Goal: Find specific page/section: Find specific page/section

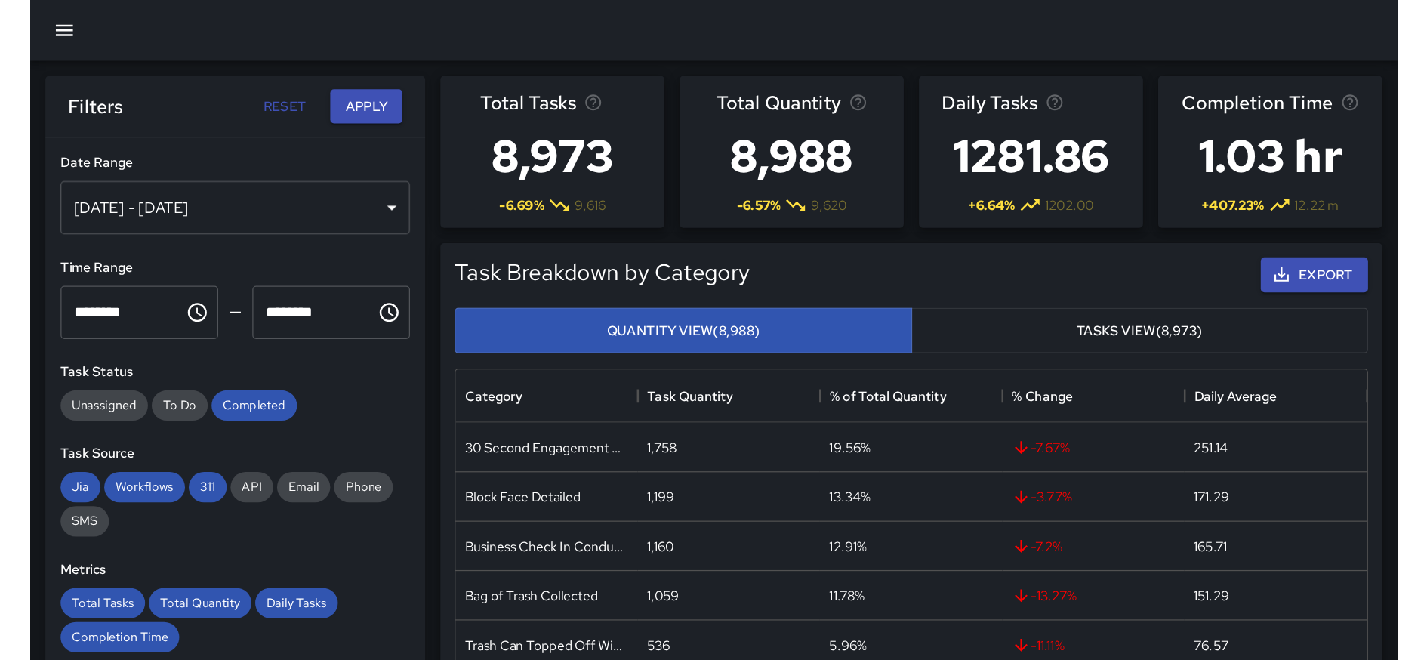
scroll to position [452, 1065]
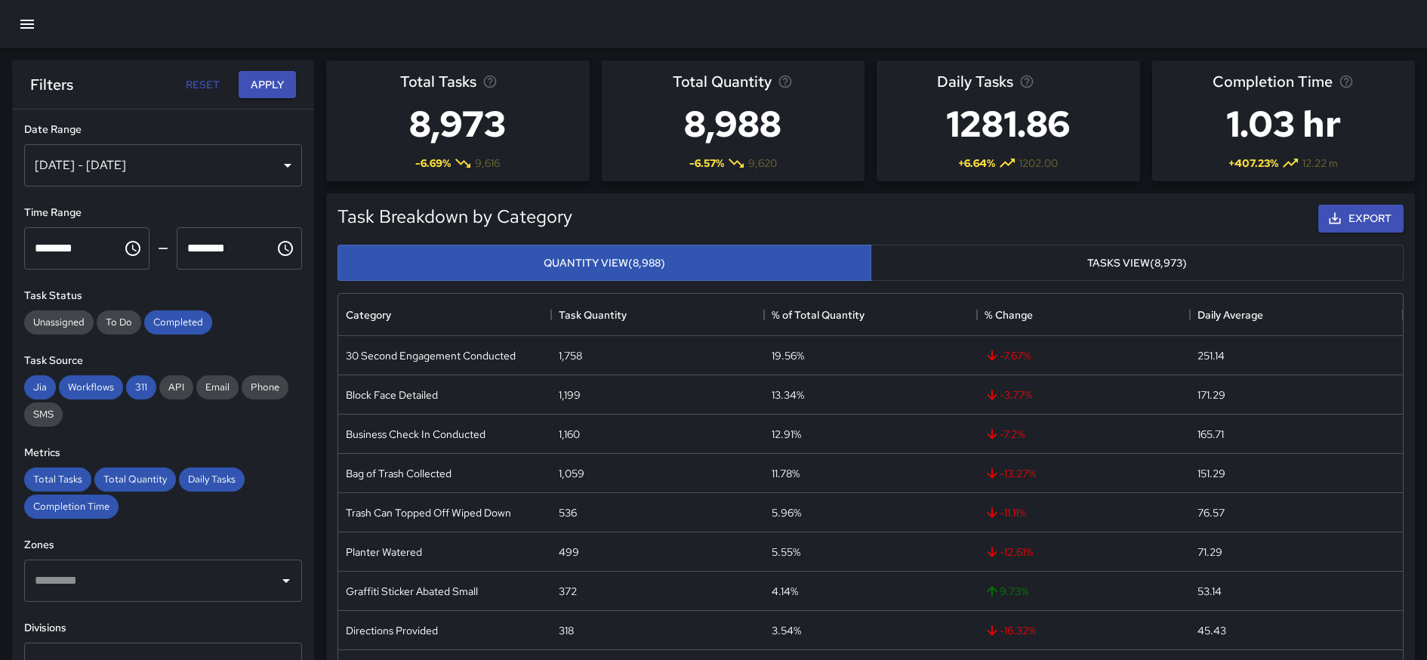
click at [39, 28] on button "button" at bounding box center [27, 24] width 36 height 36
click at [35, 27] on icon "button" at bounding box center [27, 24] width 18 height 18
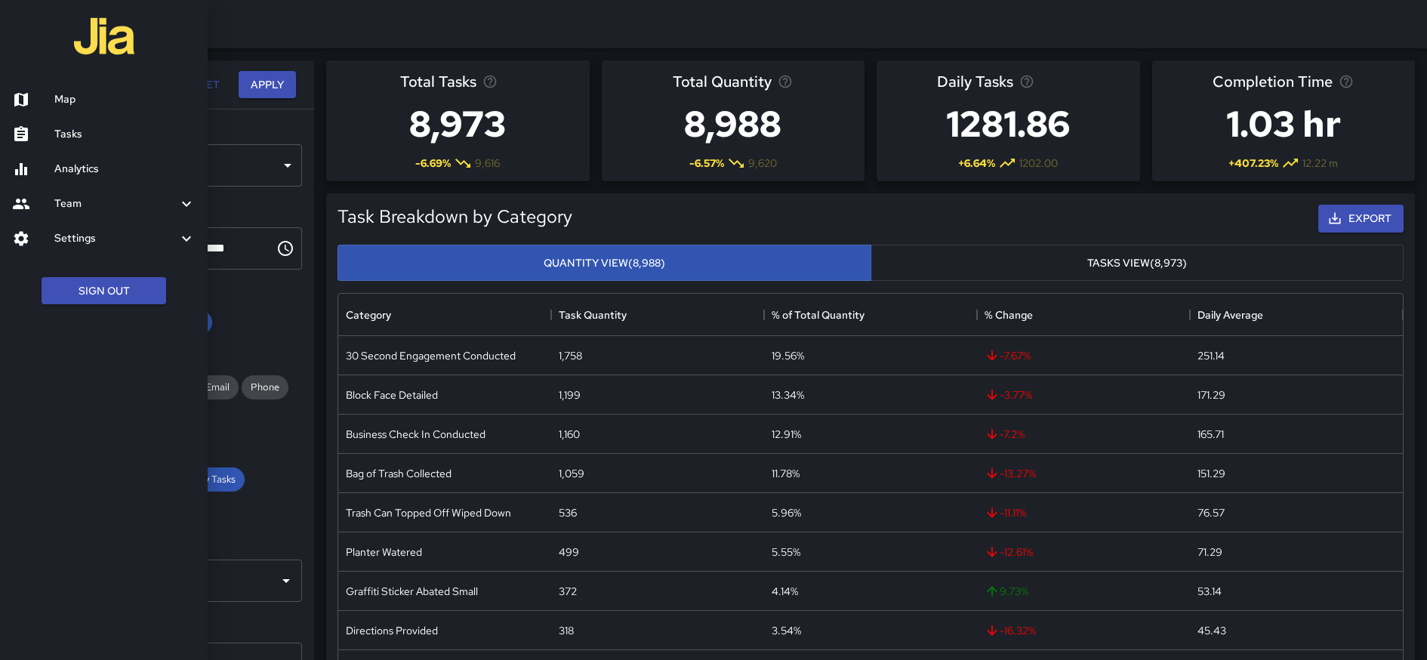
click at [60, 99] on h6 "Map" at bounding box center [124, 99] width 141 height 17
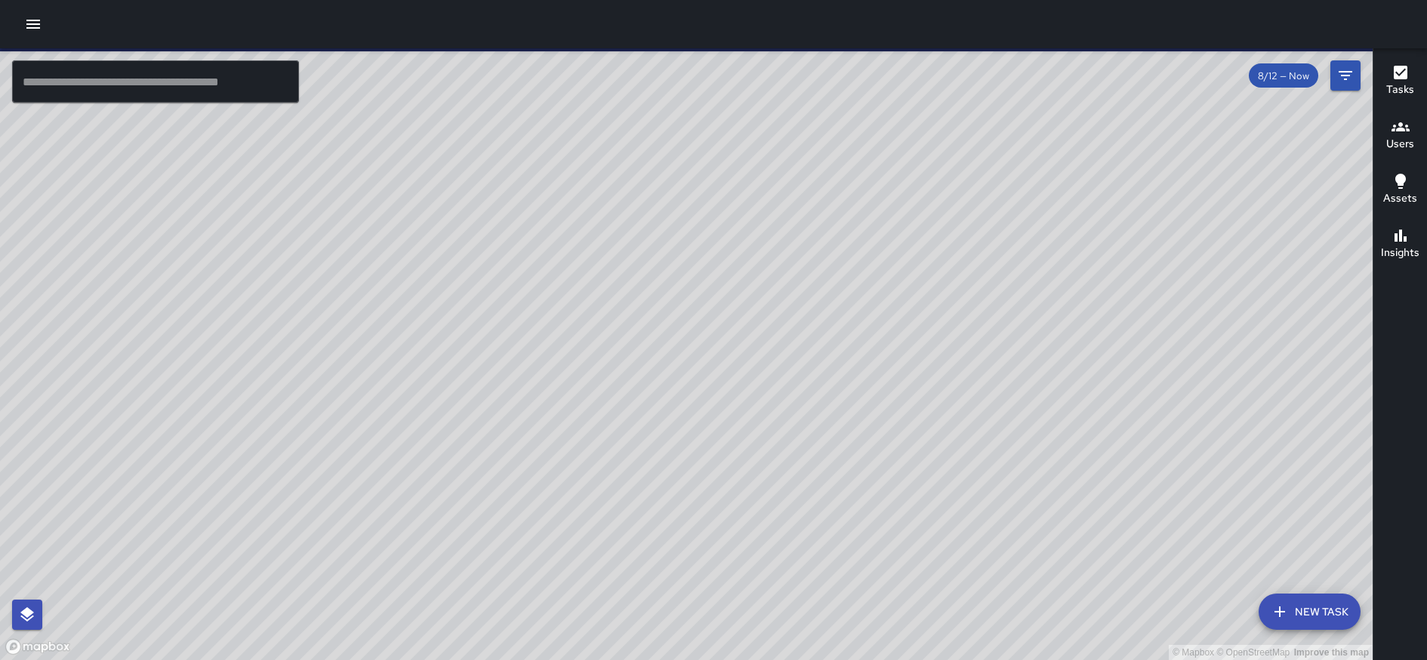
drag, startPoint x: 804, startPoint y: 410, endPoint x: 334, endPoint y: 384, distance: 471.3
click at [334, 384] on div "© Mapbox © OpenStreetMap Improve this map" at bounding box center [686, 354] width 1373 height 612
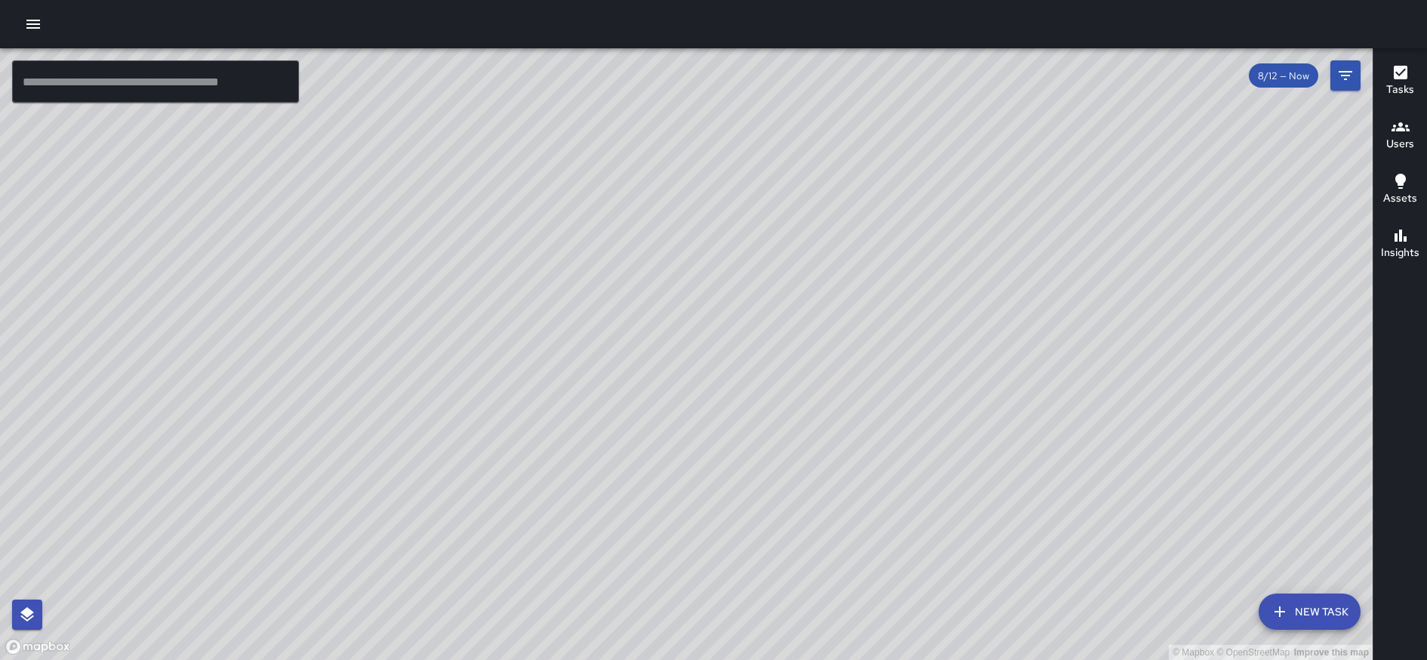
drag, startPoint x: 690, startPoint y: 369, endPoint x: 704, endPoint y: 410, distance: 43.9
click at [704, 410] on div "© Mapbox © OpenStreetMap Improve this map" at bounding box center [686, 354] width 1373 height 612
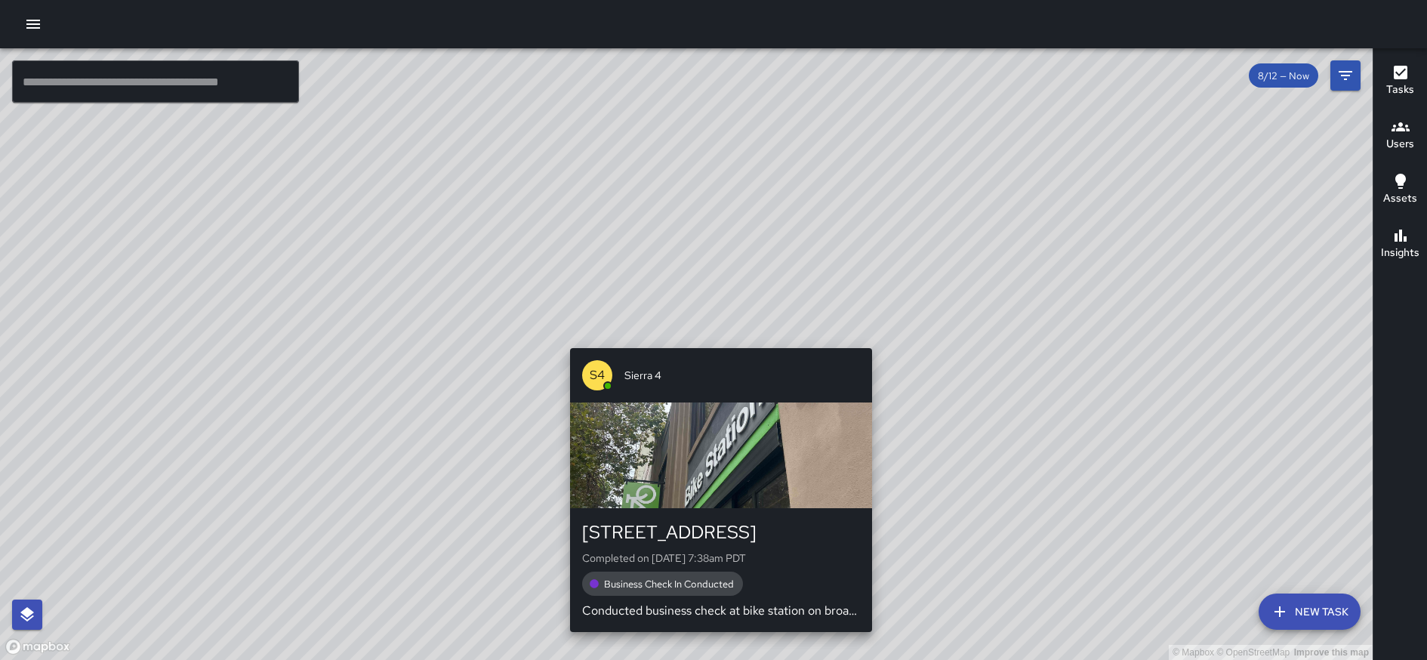
drag, startPoint x: 712, startPoint y: 377, endPoint x: 714, endPoint y: 335, distance: 41.6
click at [714, 335] on div "© Mapbox © OpenStreetMap Improve this map S4 Sierra 4 [STREET_ADDRESS] Complete…" at bounding box center [686, 354] width 1373 height 612
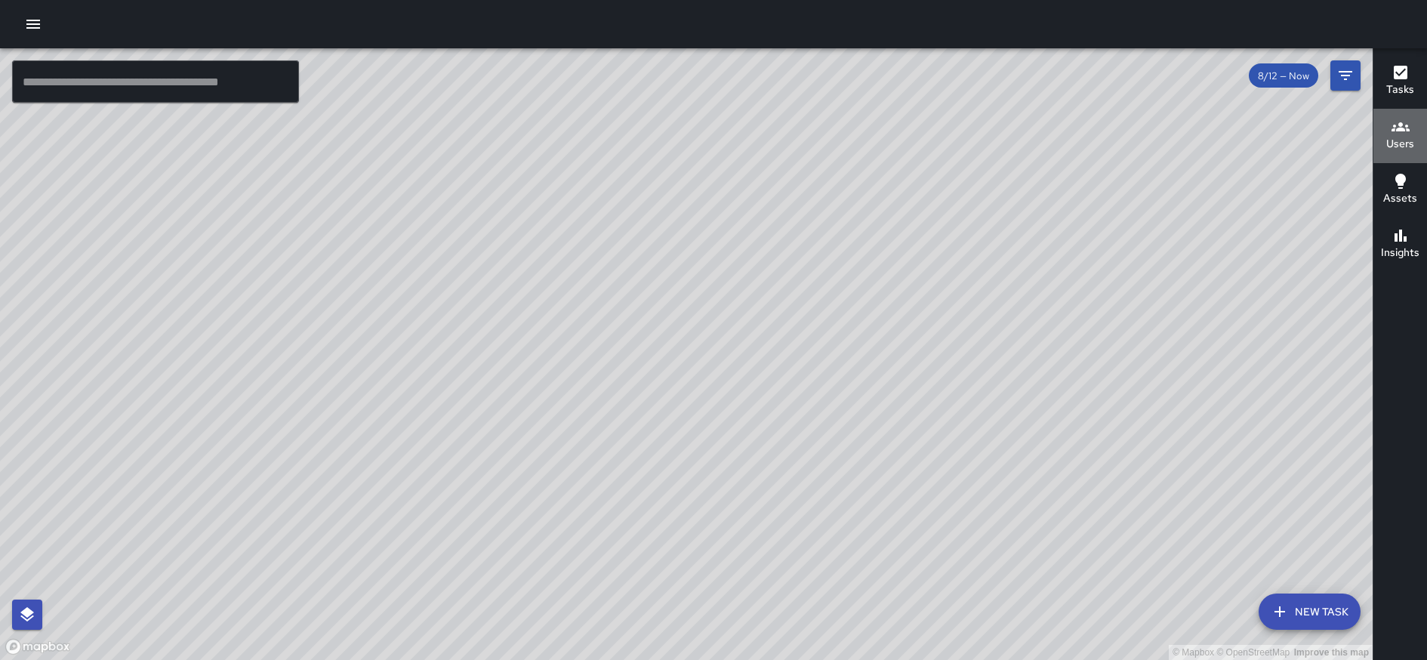
click at [1087, 136] on h6 "Users" at bounding box center [1401, 144] width 28 height 17
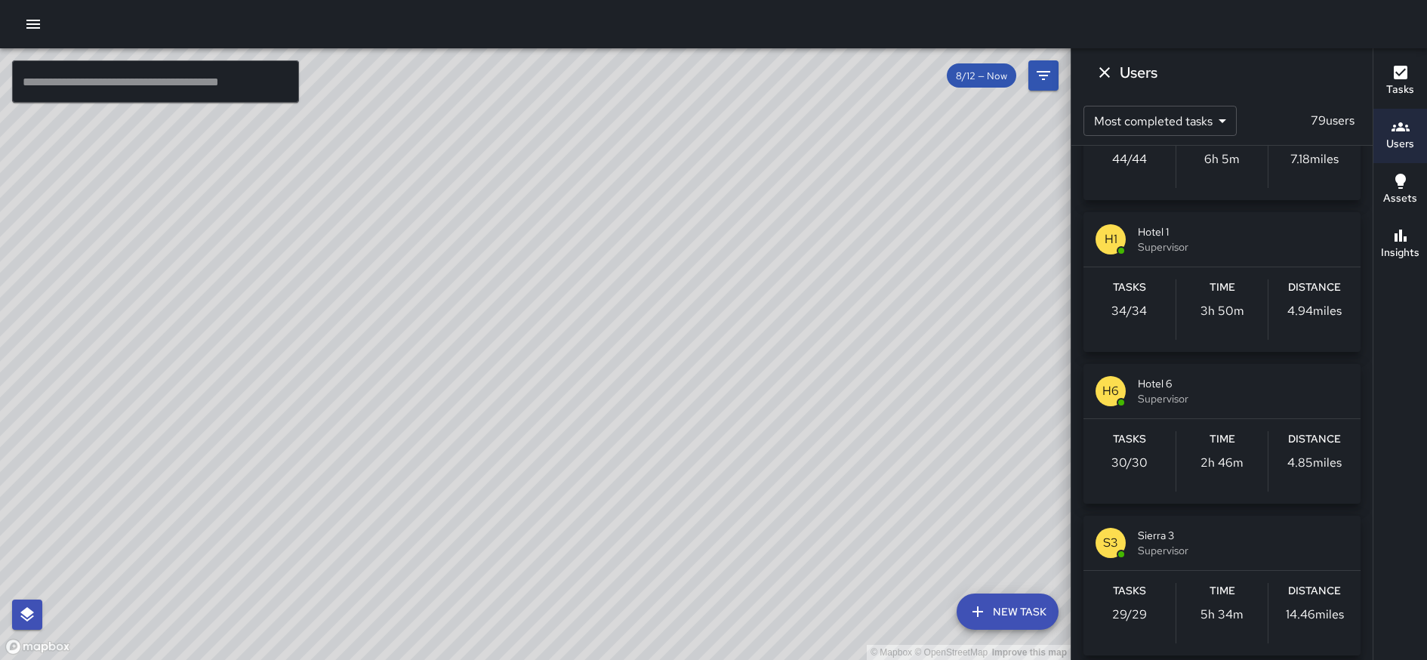
scroll to position [1634, 0]
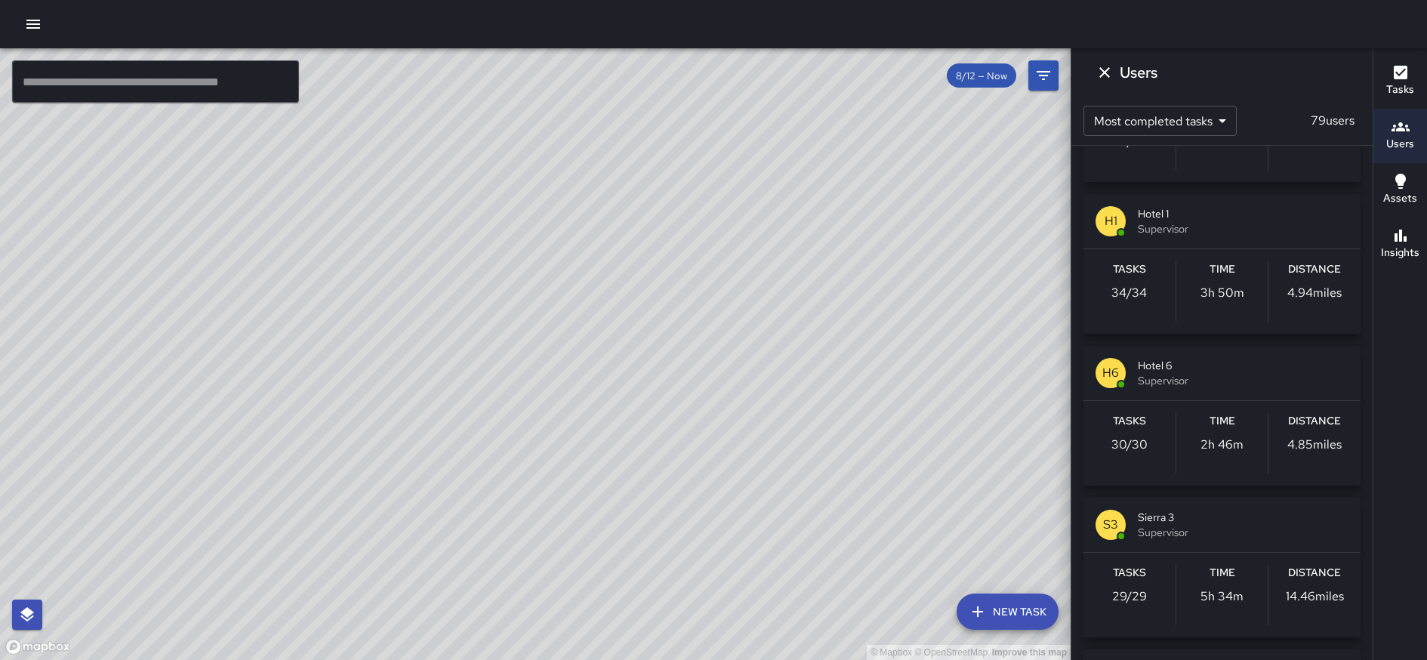
click at [1087, 523] on span "Sierra 3" at bounding box center [1243, 517] width 211 height 15
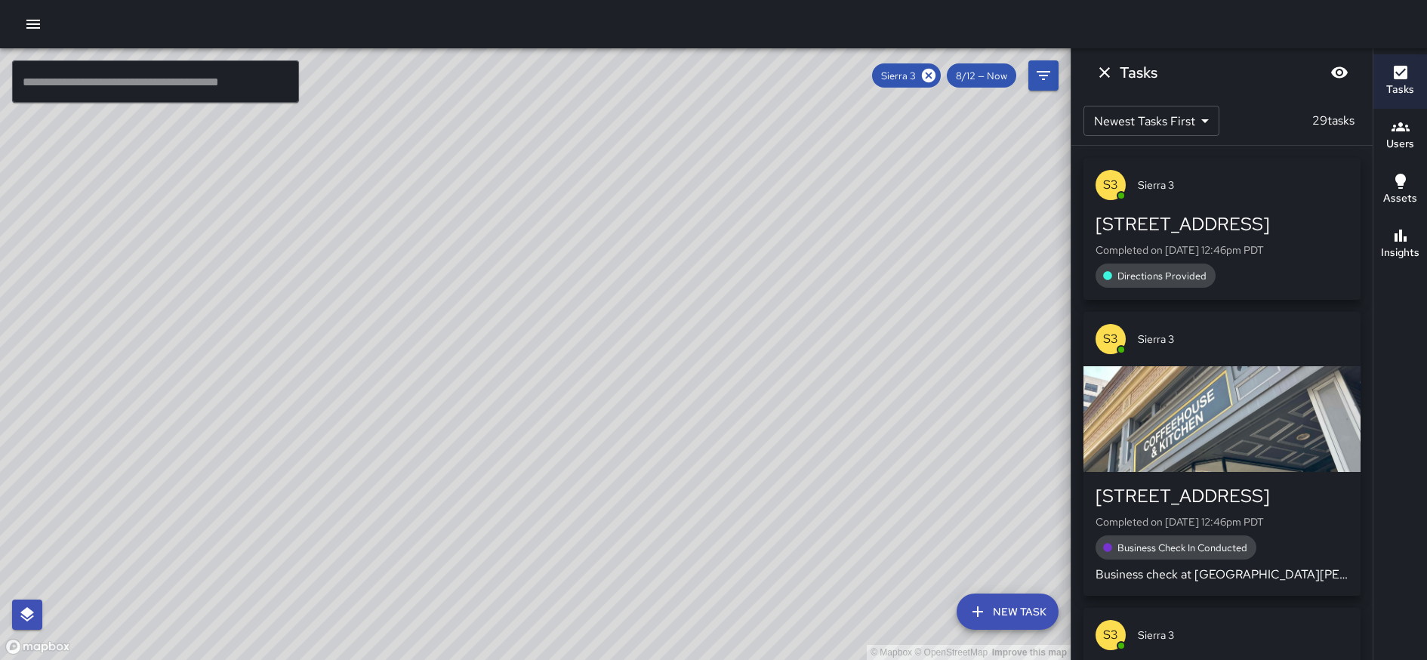
scroll to position [0, 0]
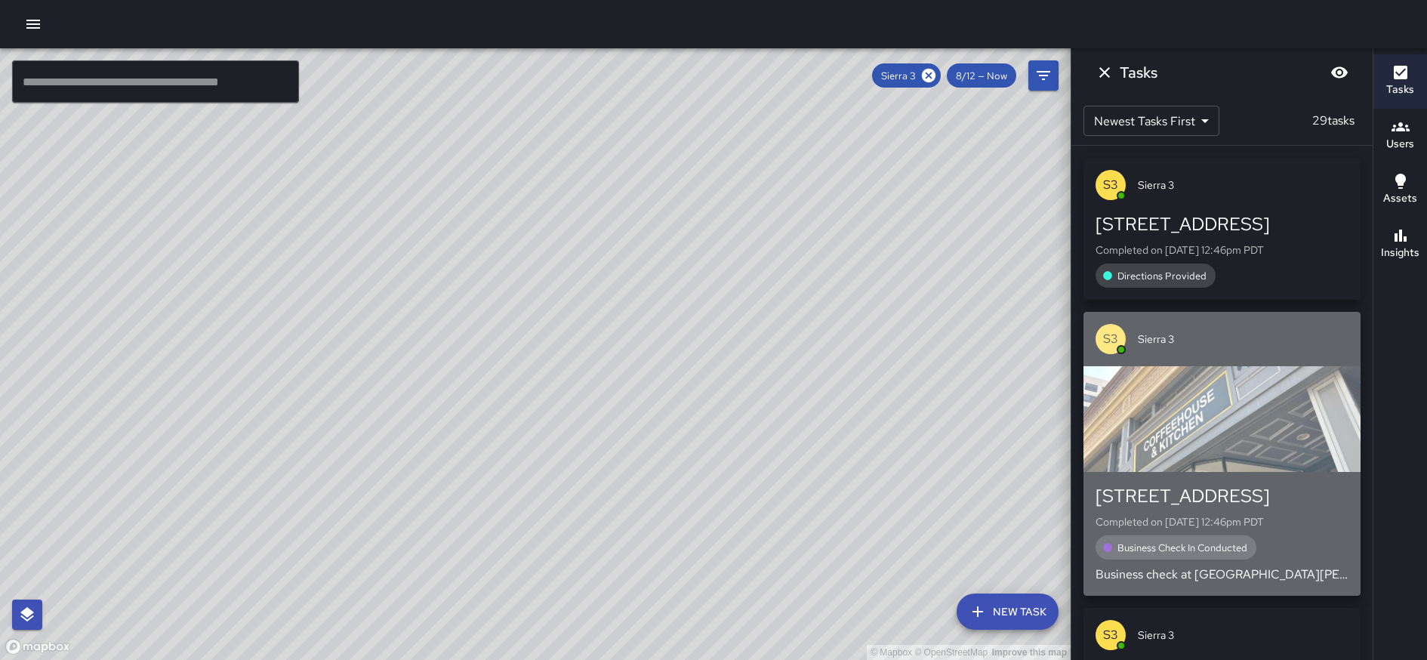
click at [1087, 524] on span "Business Check In Conducted" at bounding box center [1183, 548] width 148 height 13
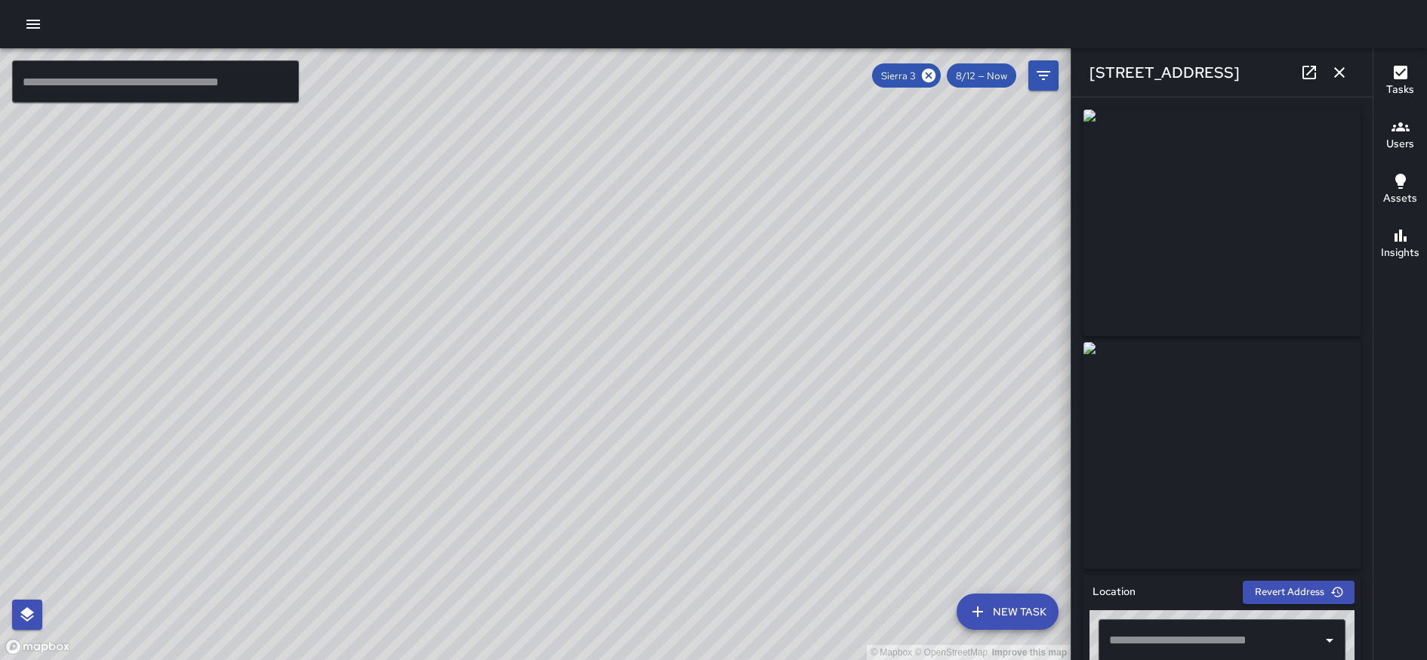
type input "**********"
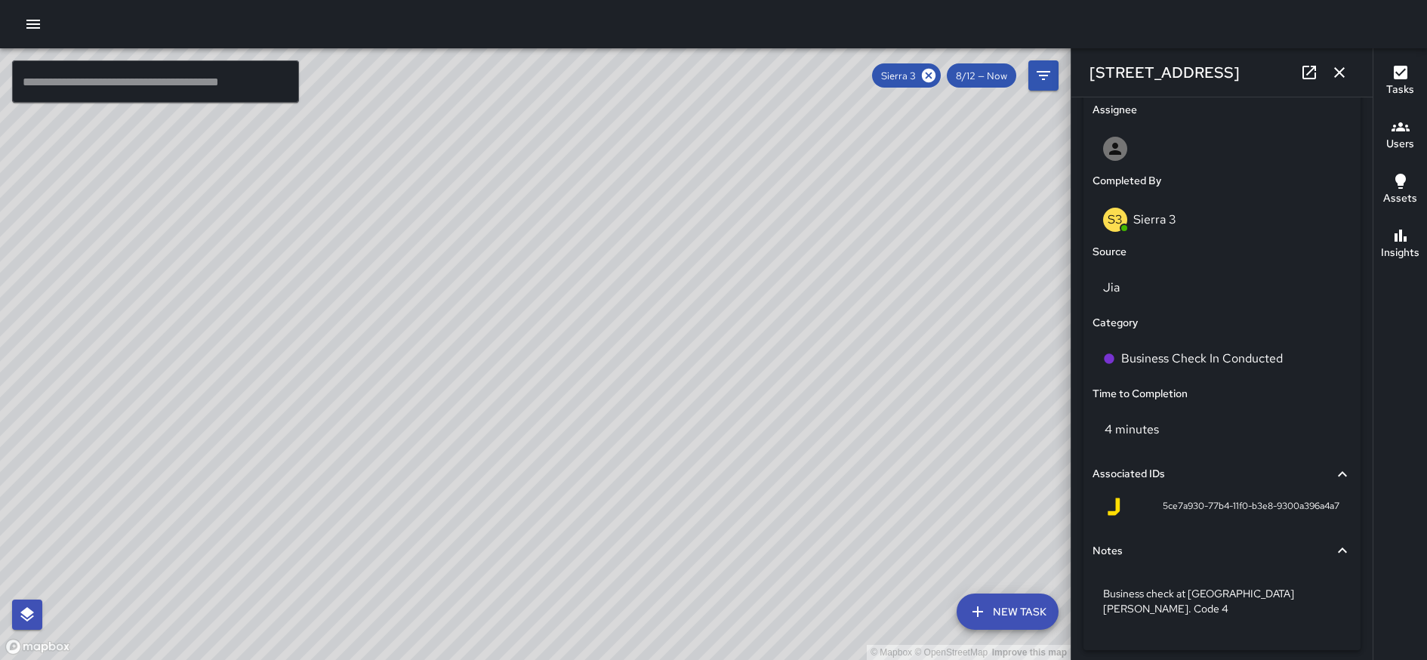
scroll to position [895, 0]
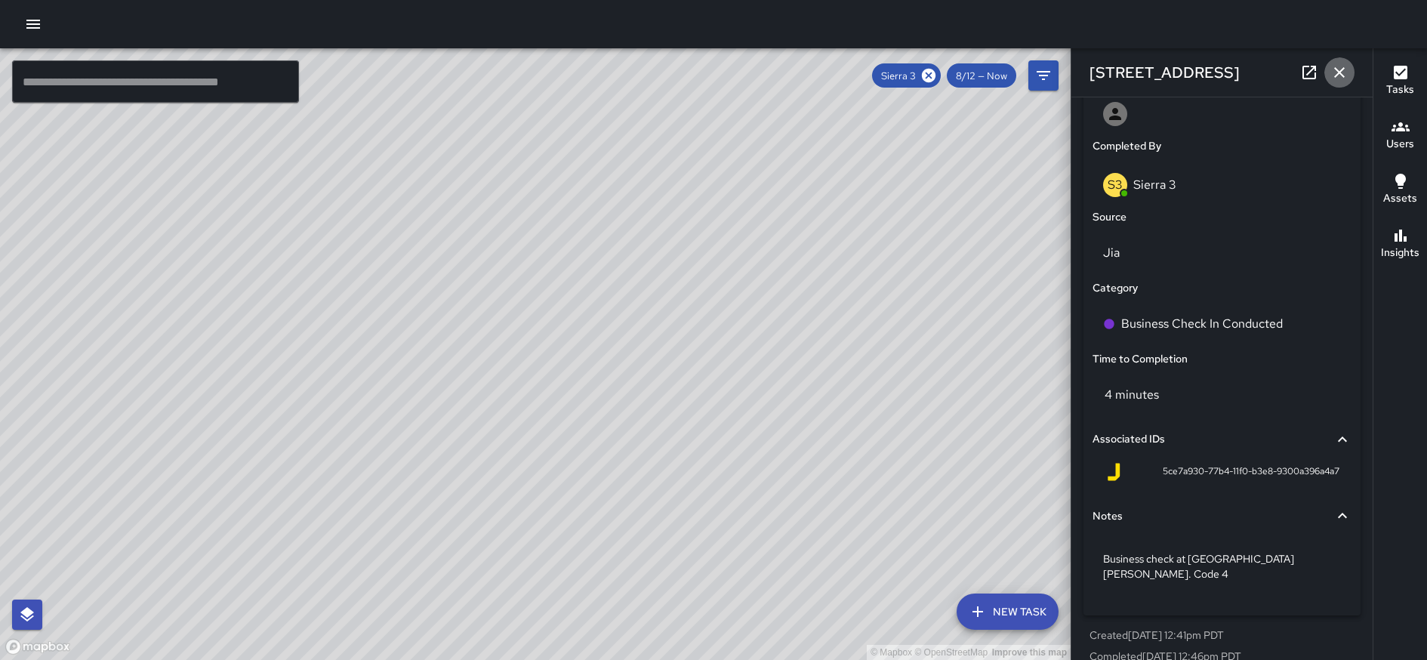
click at [1087, 78] on icon "button" at bounding box center [1340, 72] width 18 height 18
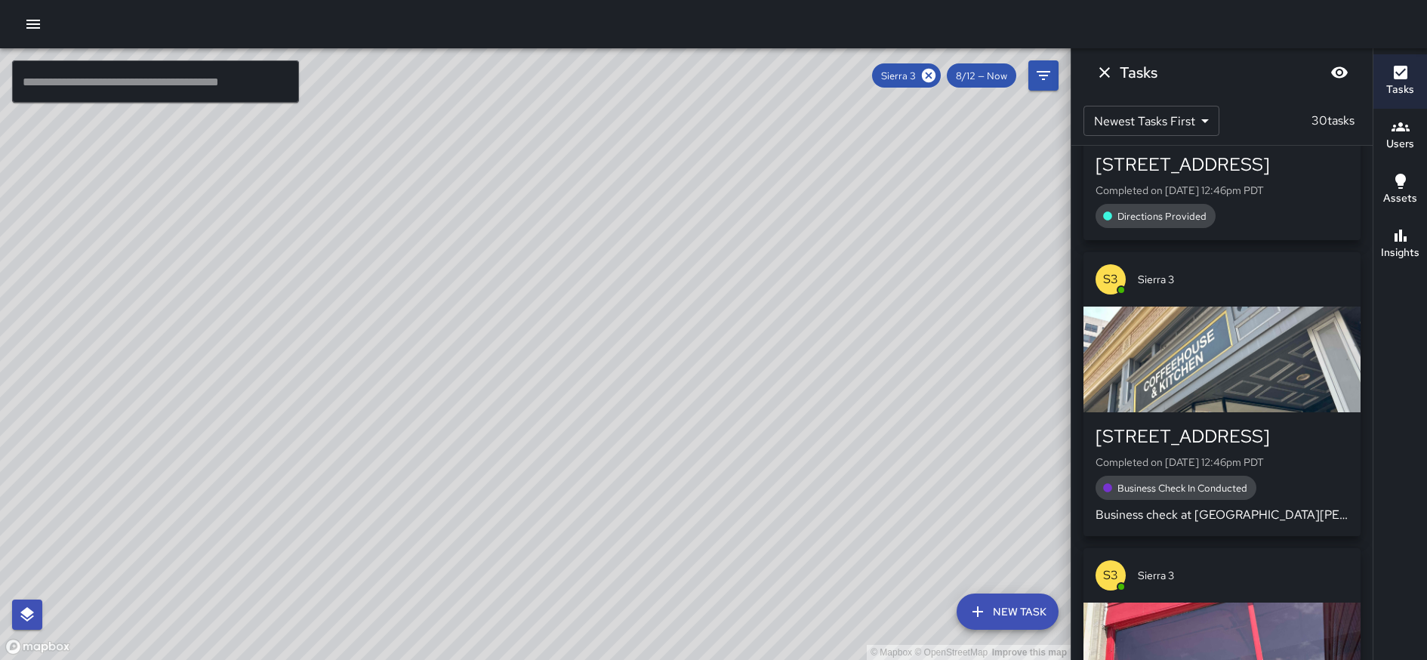
scroll to position [0, 0]
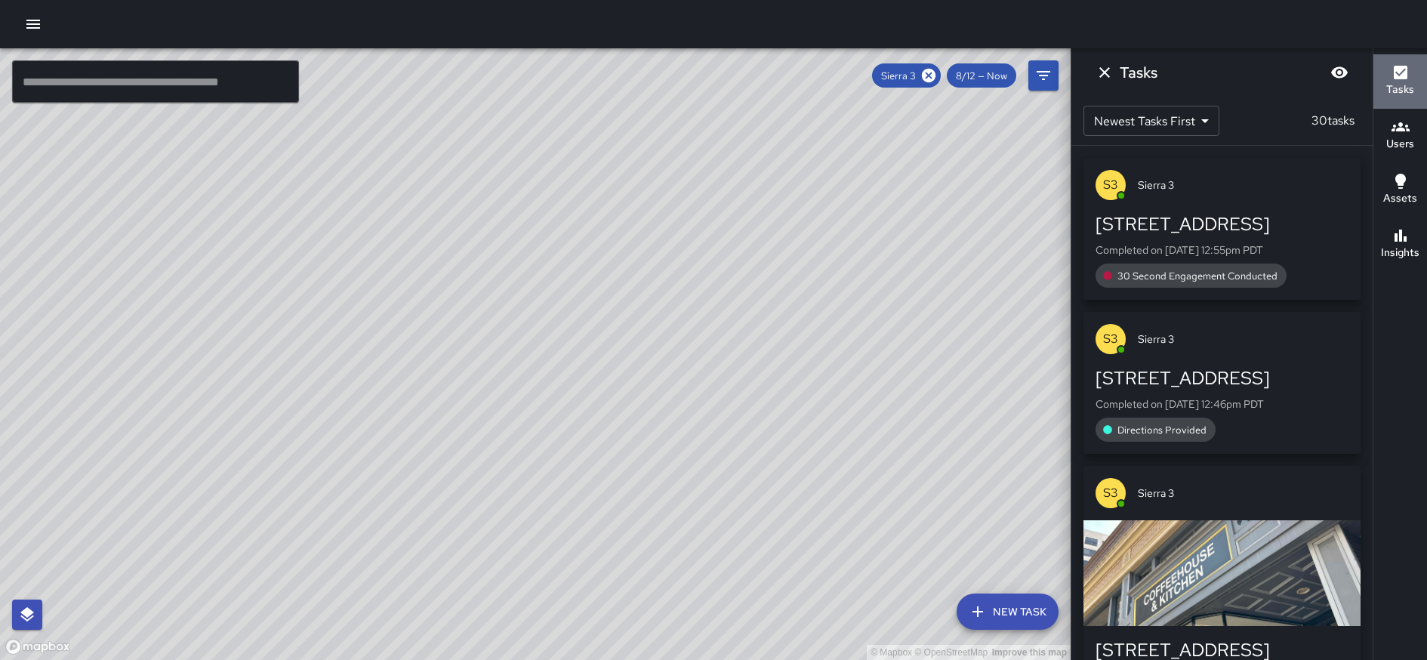
click at [1087, 69] on icon "button" at bounding box center [1401, 73] width 14 height 14
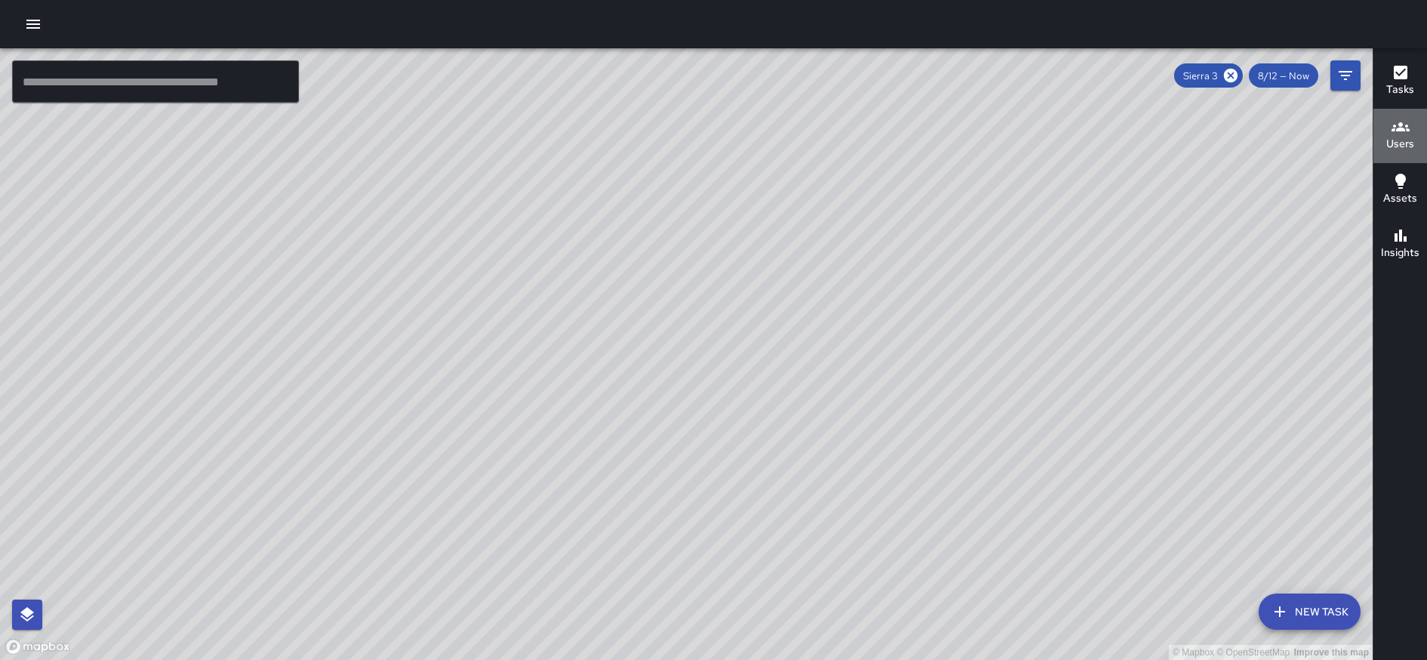
click at [1087, 126] on icon "button" at bounding box center [1401, 126] width 18 height 9
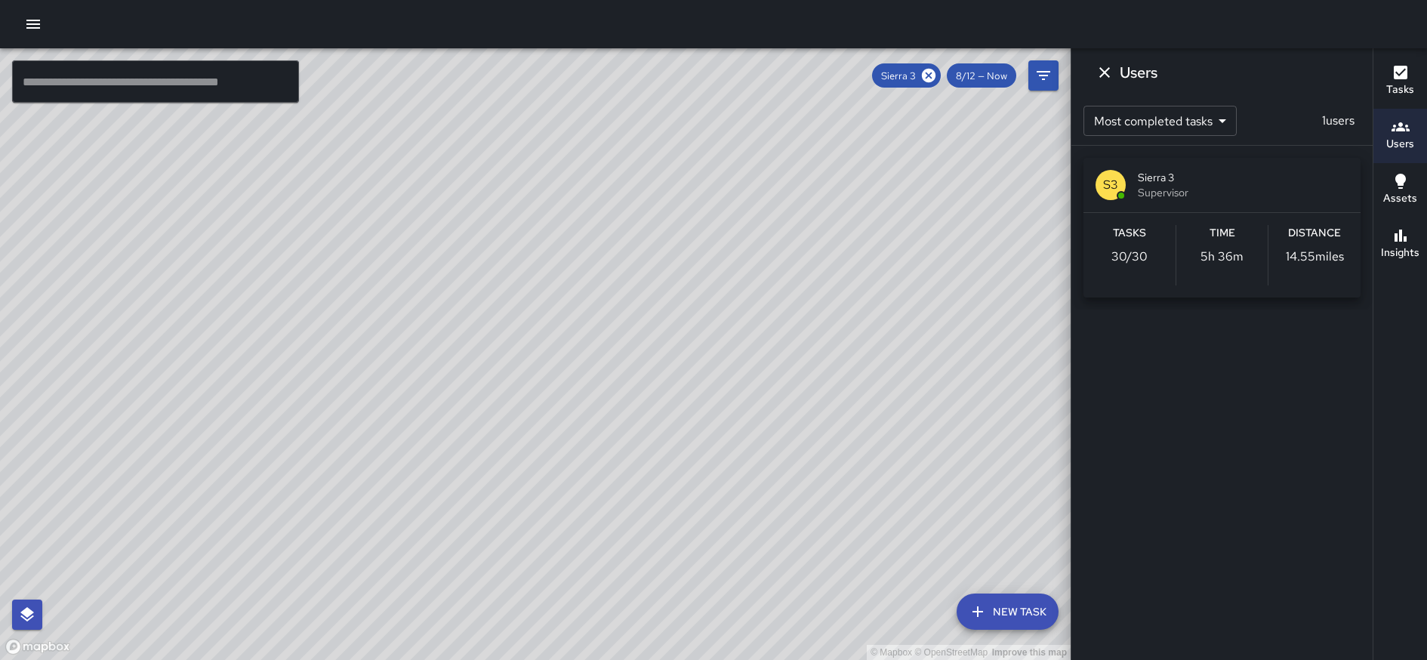
click at [1087, 79] on div "Tasks" at bounding box center [1401, 80] width 28 height 35
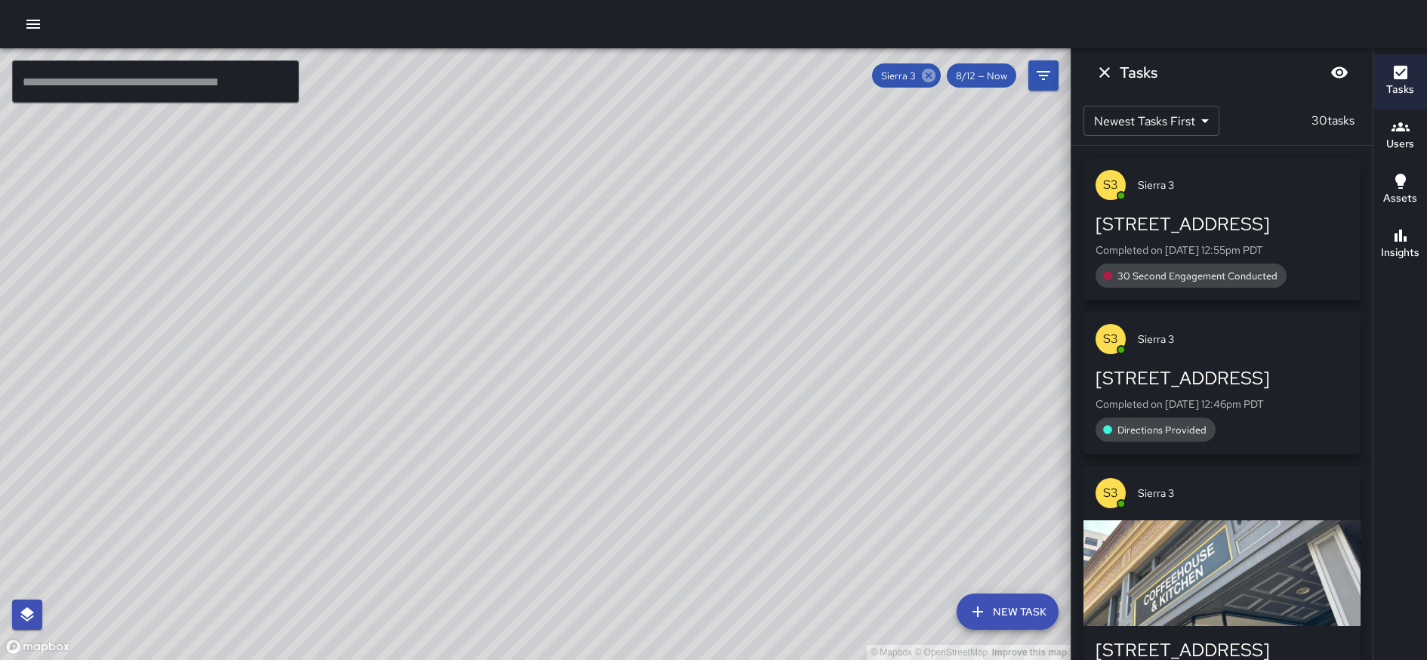
drag, startPoint x: 891, startPoint y: 211, endPoint x: 931, endPoint y: 68, distance: 148.8
click at [931, 68] on div "© Mapbox © OpenStreetMap Improve this map ​ New Task Sierra 3 8/12 — Now Map La…" at bounding box center [535, 354] width 1071 height 612
click at [1087, 69] on icon "Dismiss" at bounding box center [1105, 72] width 18 height 18
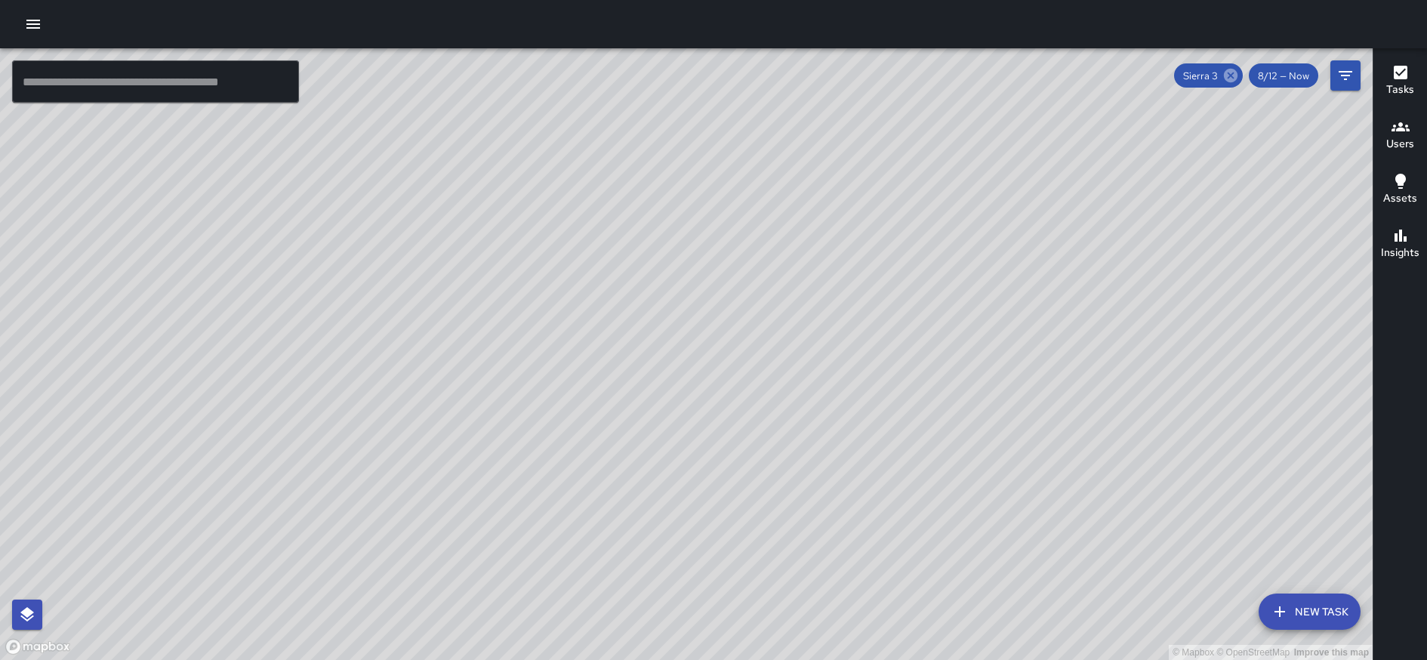
click at [1087, 73] on icon at bounding box center [1231, 76] width 14 height 14
click at [191, 92] on input "text" at bounding box center [155, 81] width 287 height 42
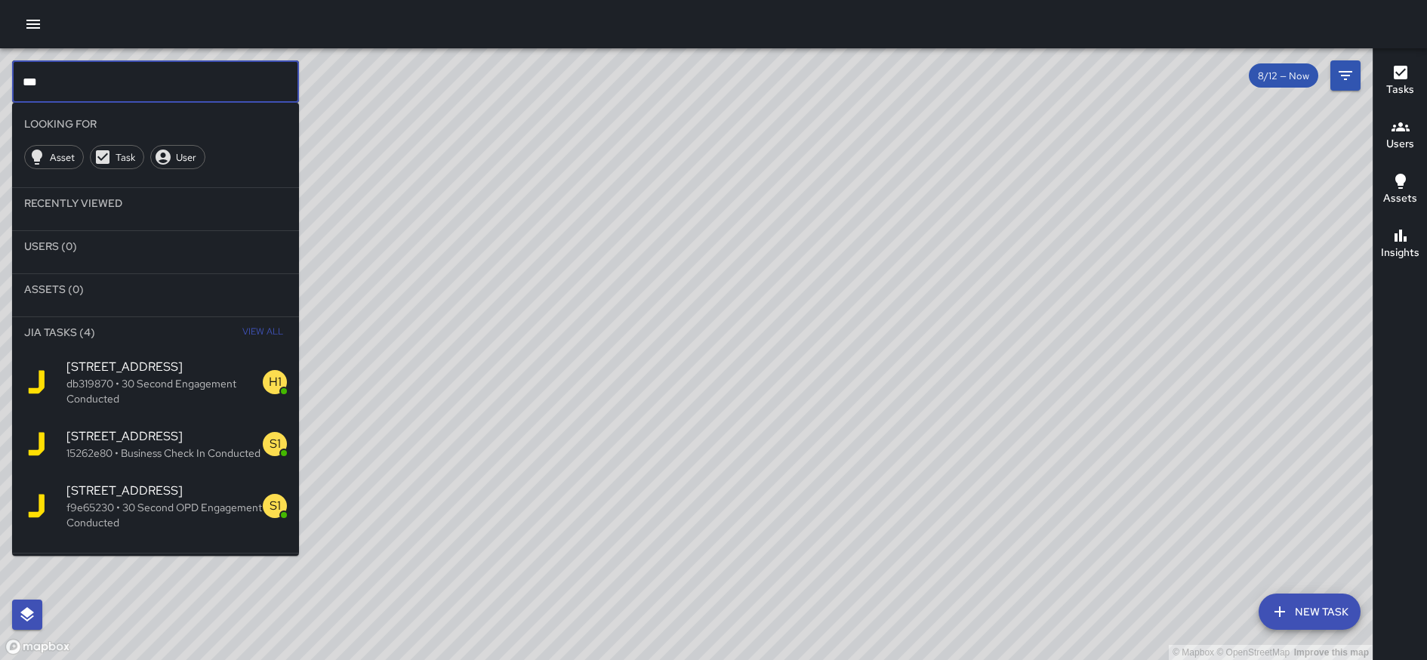
type input "***"
click at [115, 433] on span "[STREET_ADDRESS]" at bounding box center [164, 436] width 196 height 18
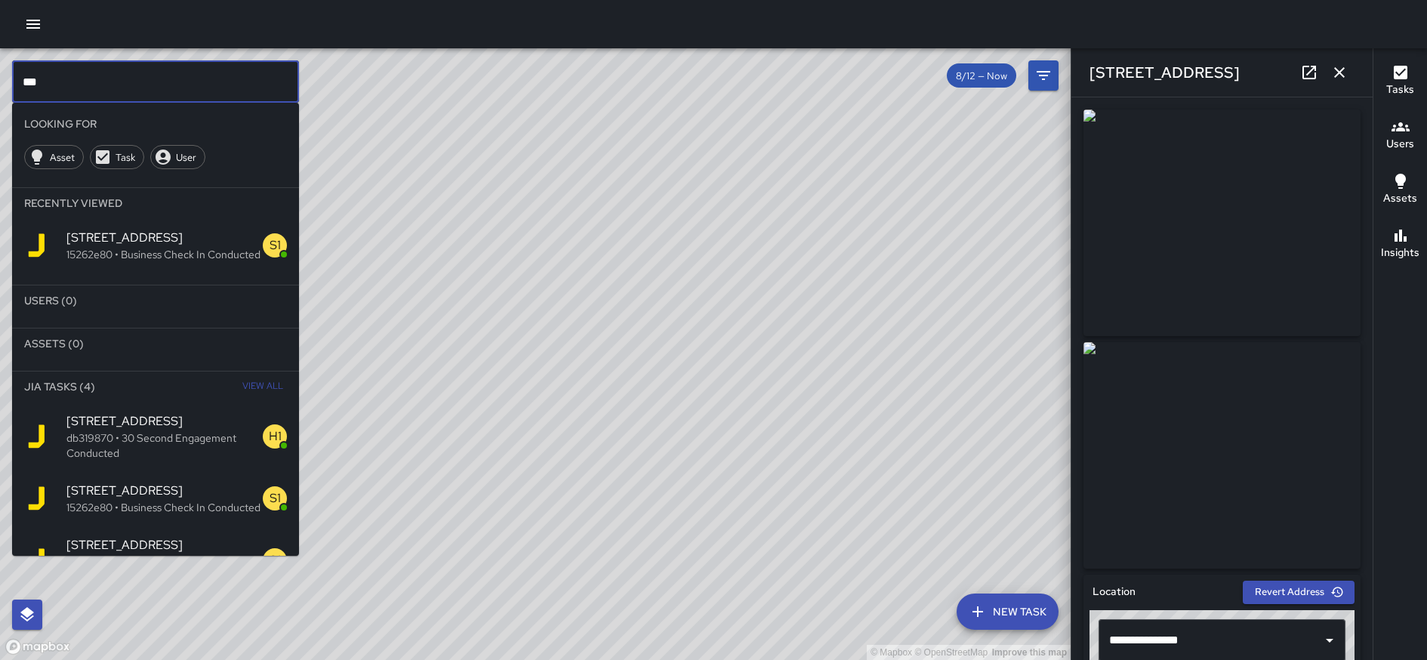
click at [89, 81] on input "***" at bounding box center [155, 81] width 287 height 42
drag, startPoint x: 48, startPoint y: 89, endPoint x: 0, endPoint y: 77, distance: 49.1
click at [0, 77] on div "© Mapbox © OpenStreetMap Improve this map *** ​ Looking For Asset Task User Rec…" at bounding box center [535, 354] width 1071 height 612
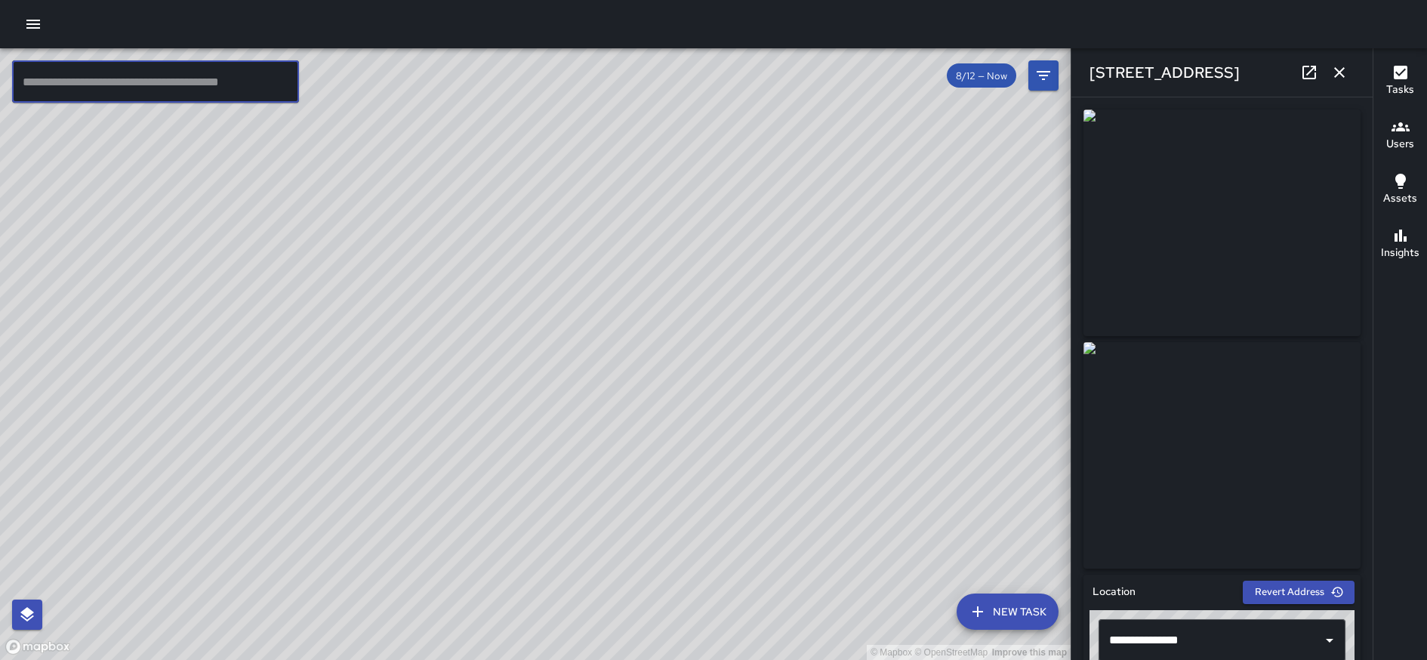
click at [1087, 80] on button "button" at bounding box center [1340, 72] width 30 height 30
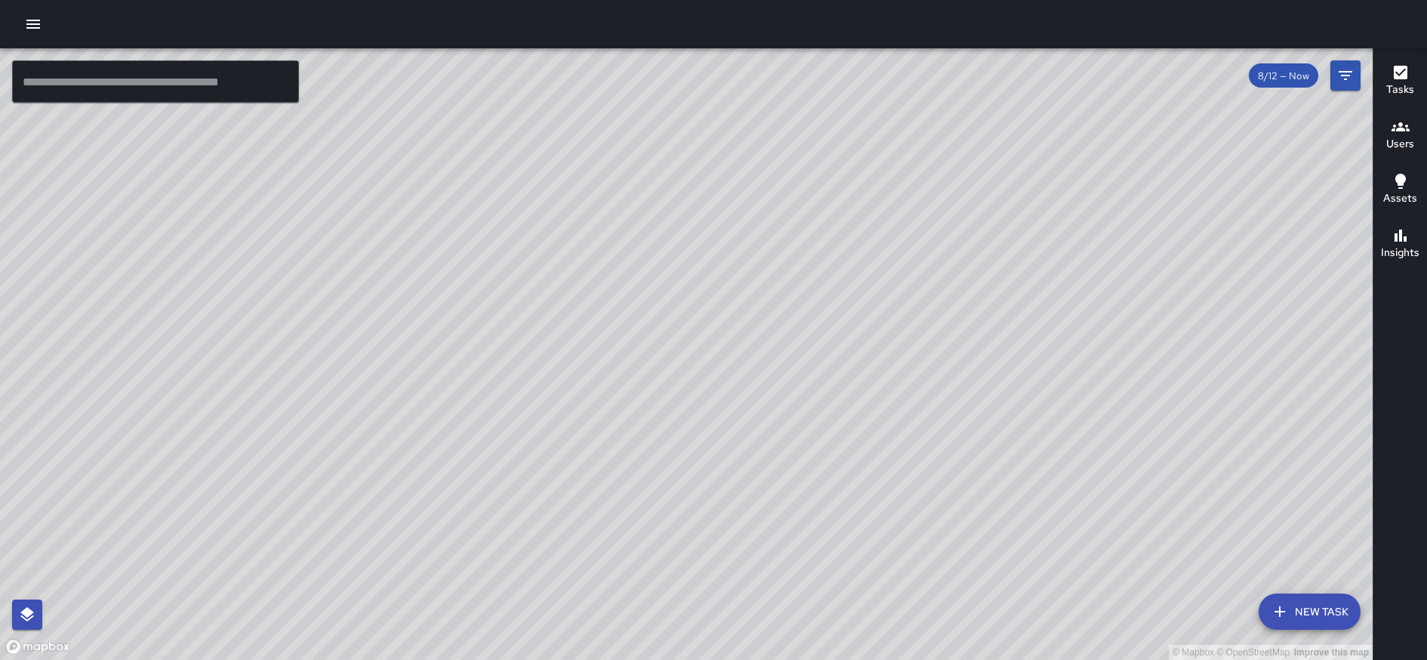
drag, startPoint x: 1293, startPoint y: 283, endPoint x: 1113, endPoint y: 319, distance: 183.2
click at [1087, 319] on div "© Mapbox © OpenStreetMap Improve this map" at bounding box center [686, 354] width 1373 height 612
click at [1087, 71] on icon "Filters" at bounding box center [1346, 75] width 14 height 9
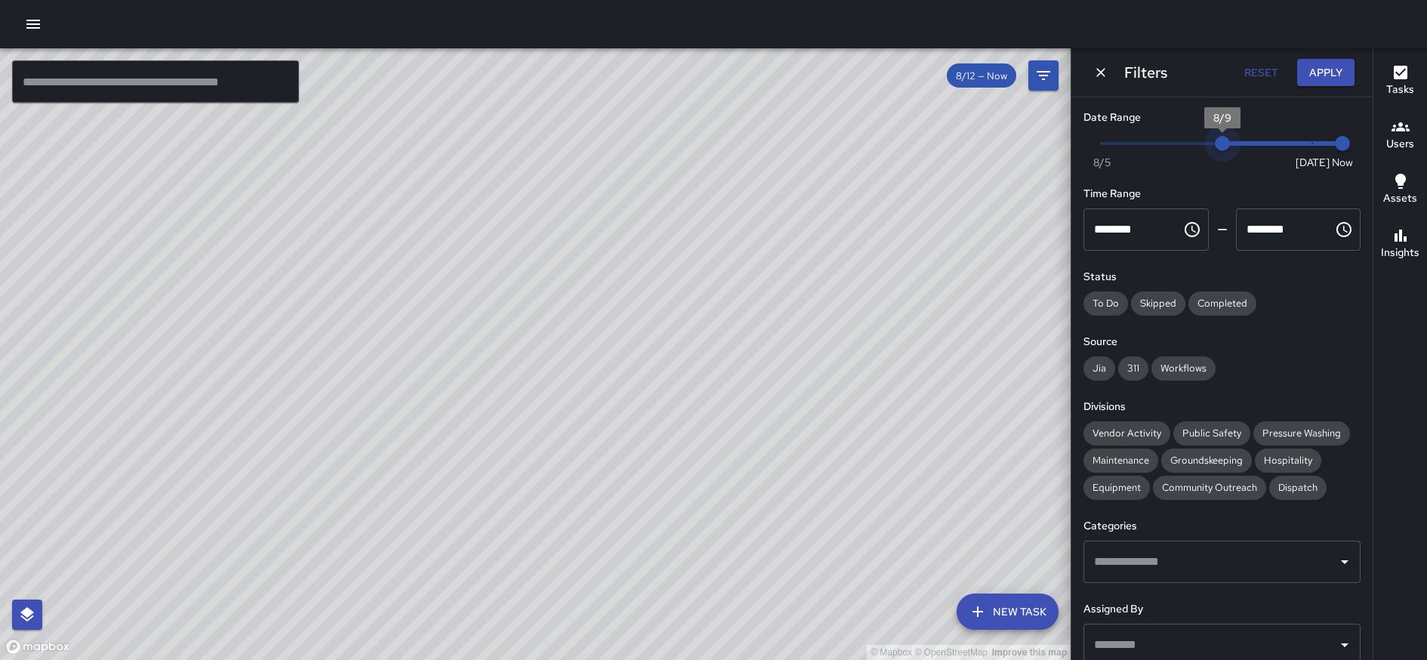
type input "*"
drag, startPoint x: 1310, startPoint y: 143, endPoint x: 1081, endPoint y: 141, distance: 228.9
click at [1081, 141] on div "Date Range Now [DATE] [DATE] 12:59 pm Time Range ******** ​ ******** ​ Status T…" at bounding box center [1222, 378] width 301 height 563
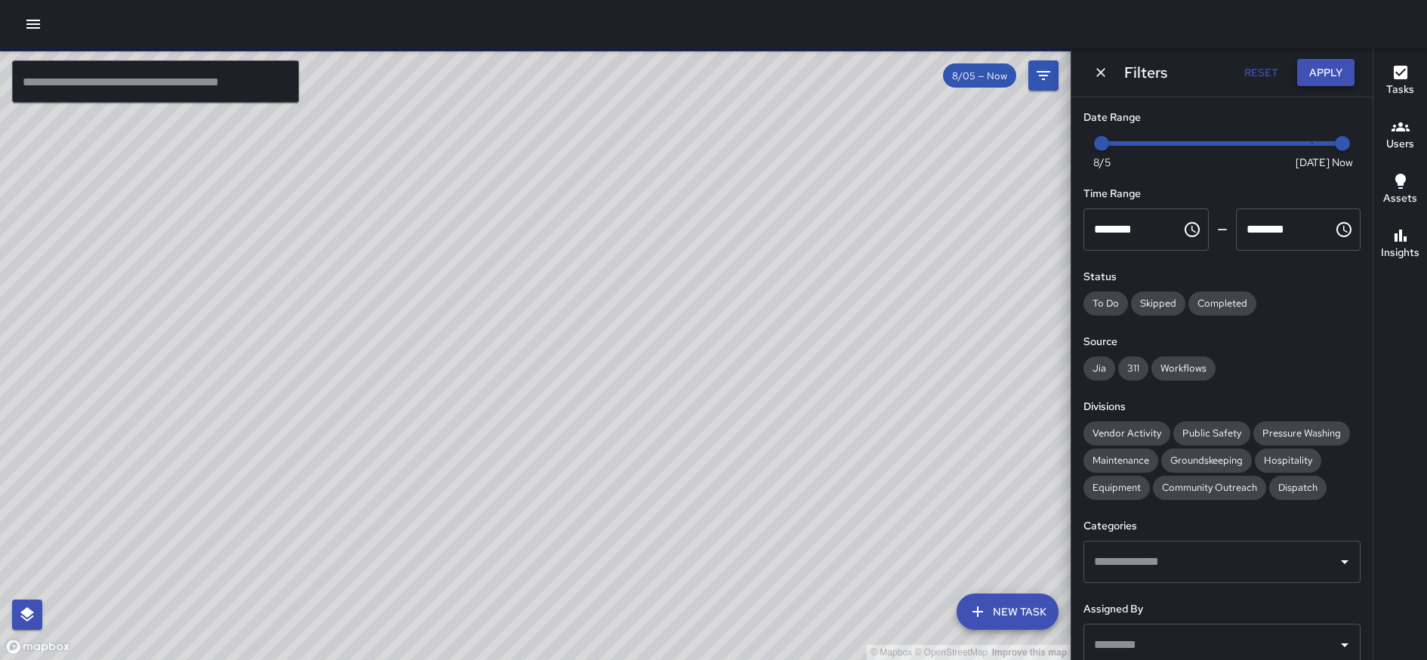
click at [1087, 65] on button "Apply" at bounding box center [1326, 73] width 57 height 28
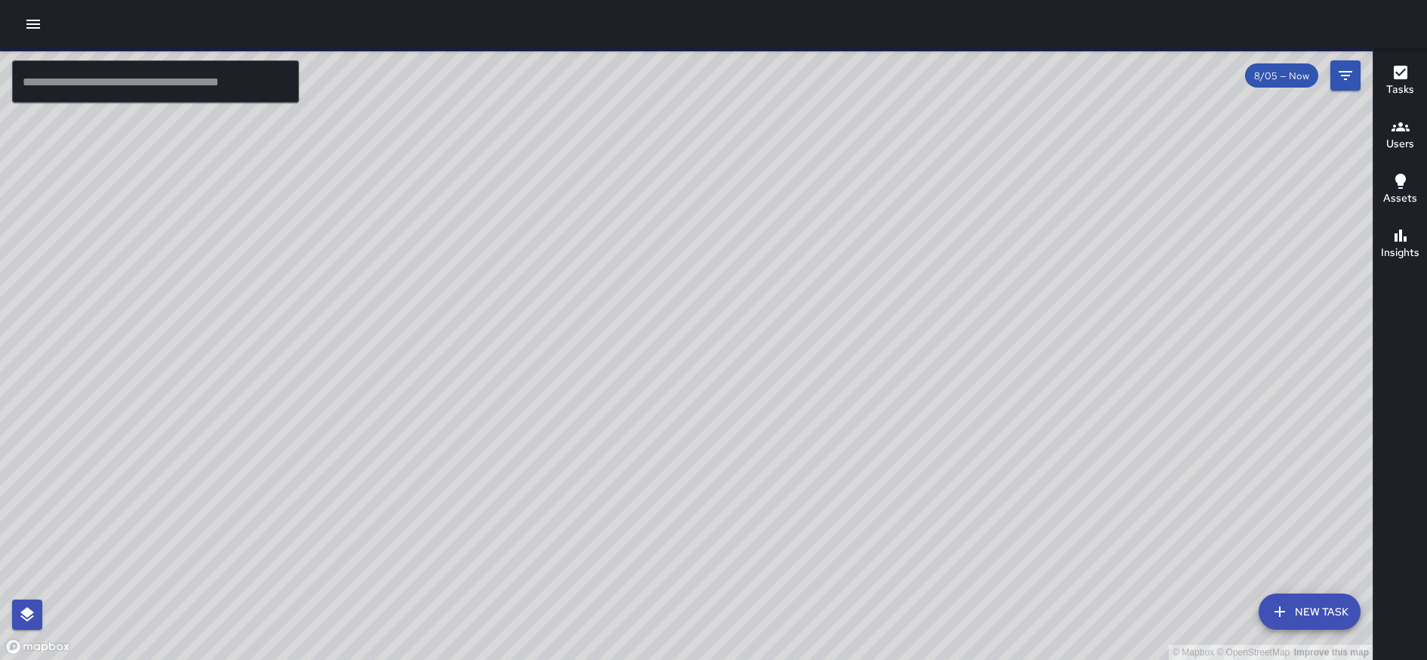
drag, startPoint x: 1265, startPoint y: 353, endPoint x: 1227, endPoint y: 358, distance: 38.1
click at [1087, 358] on div "© Mapbox © OpenStreetMap Improve this map" at bounding box center [686, 354] width 1373 height 612
drag, startPoint x: 1289, startPoint y: 347, endPoint x: 1109, endPoint y: 460, distance: 212.5
click at [1087, 460] on div "© Mapbox © OpenStreetMap Improve this map" at bounding box center [686, 354] width 1373 height 612
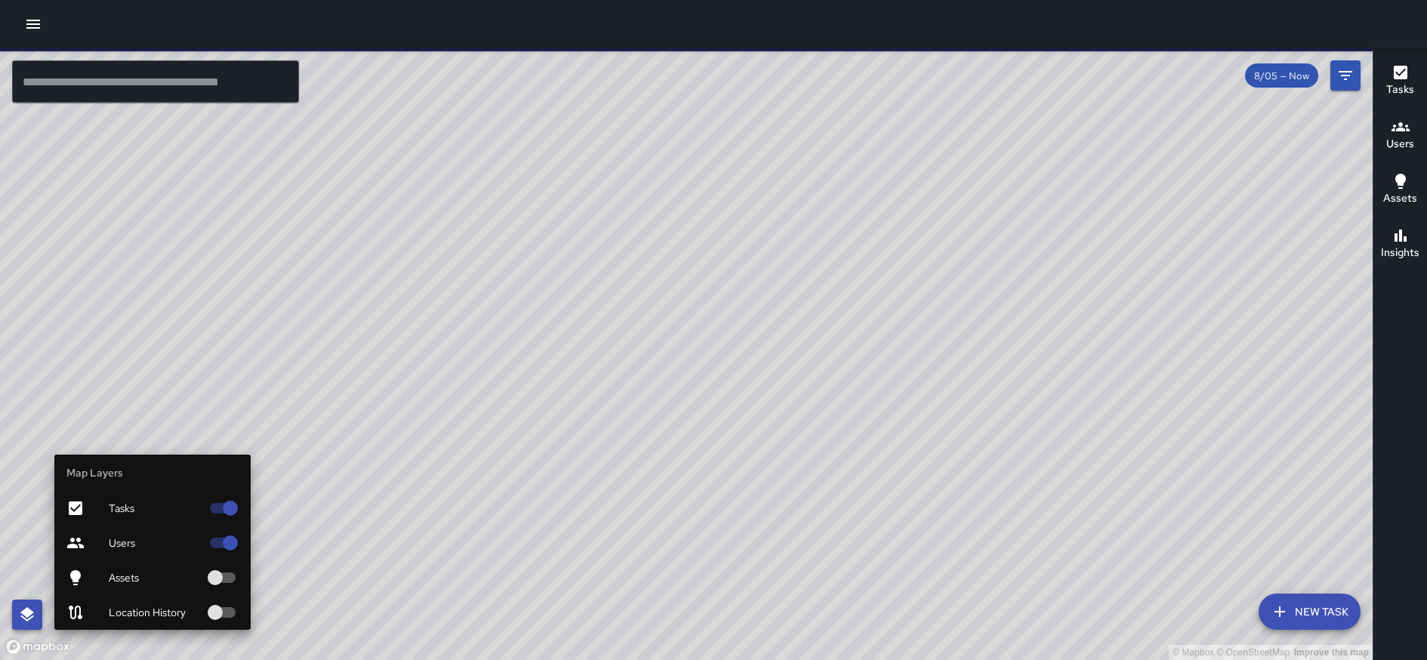
click at [31, 524] on icon "button" at bounding box center [27, 615] width 18 height 18
click at [141, 524] on span "Users" at bounding box center [155, 542] width 92 height 15
click at [147, 505] on span "Tasks" at bounding box center [155, 508] width 92 height 15
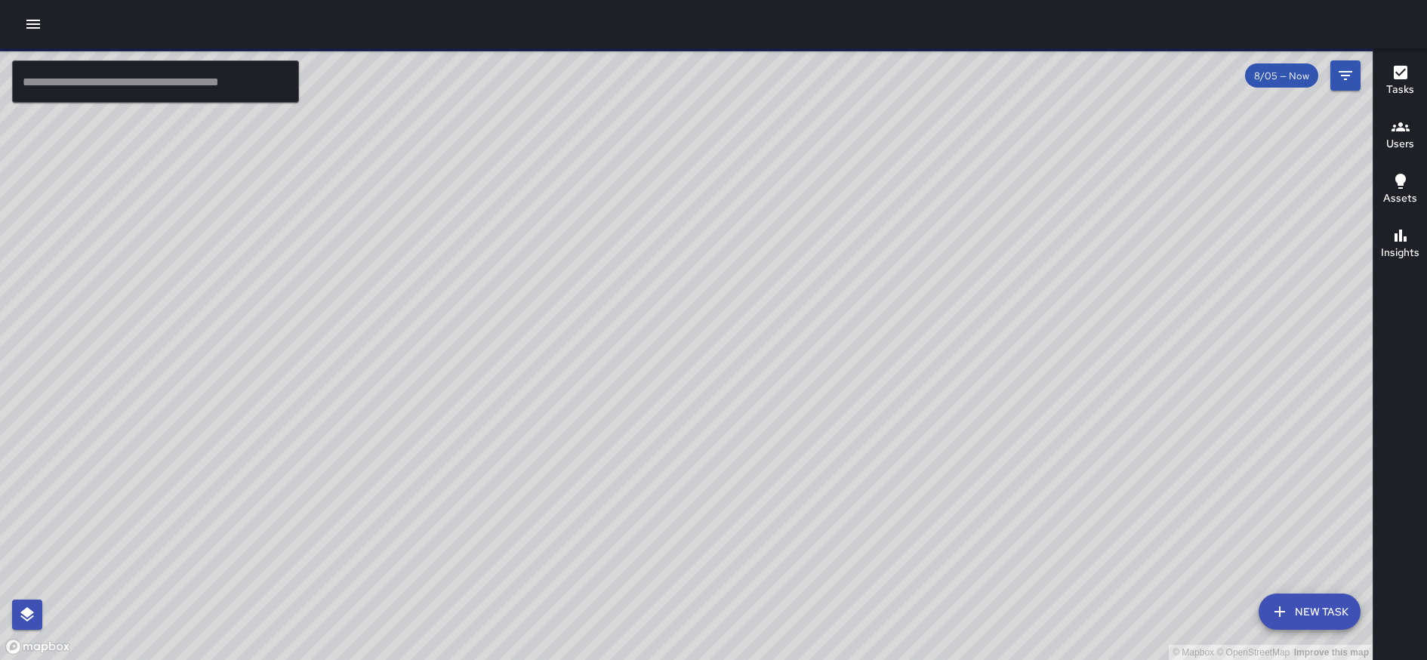
click at [196, 524] on div "© Mapbox © OpenStreetMap Improve this map" at bounding box center [686, 354] width 1373 height 612
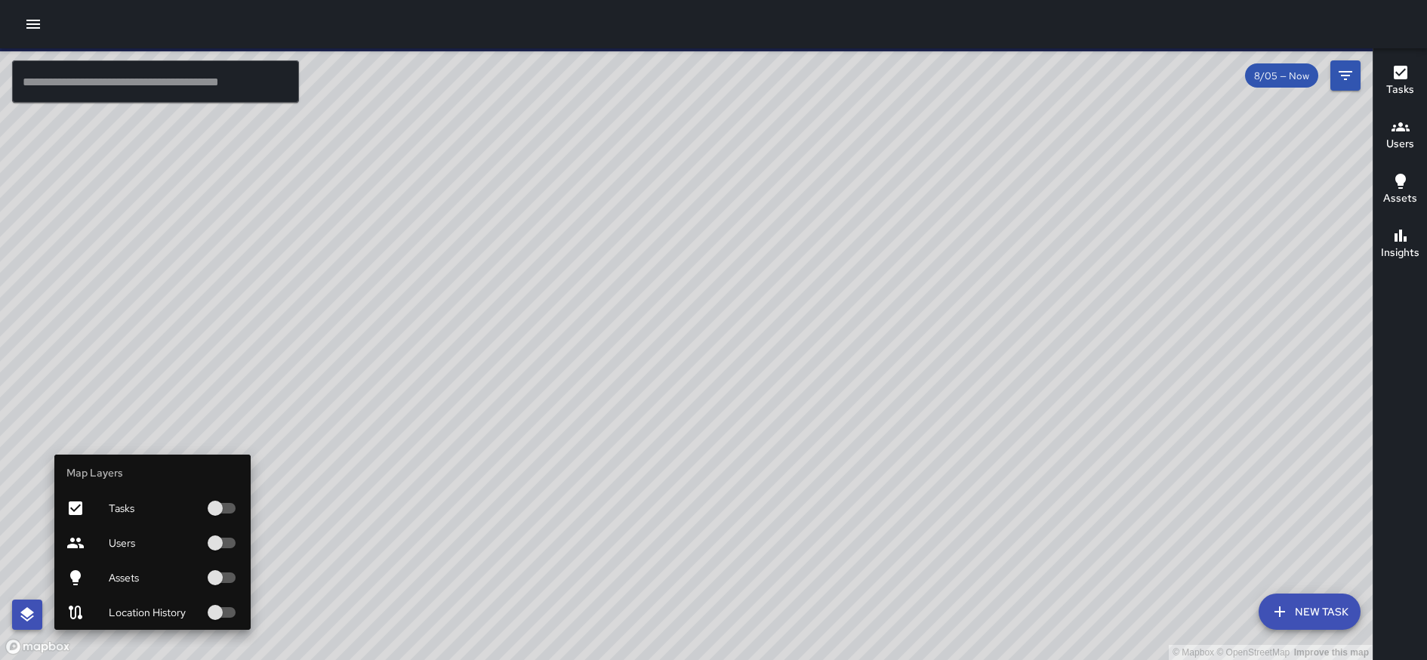
click at [39, 524] on button "button" at bounding box center [27, 615] width 30 height 30
click at [98, 524] on div at bounding box center [87, 612] width 42 height 18
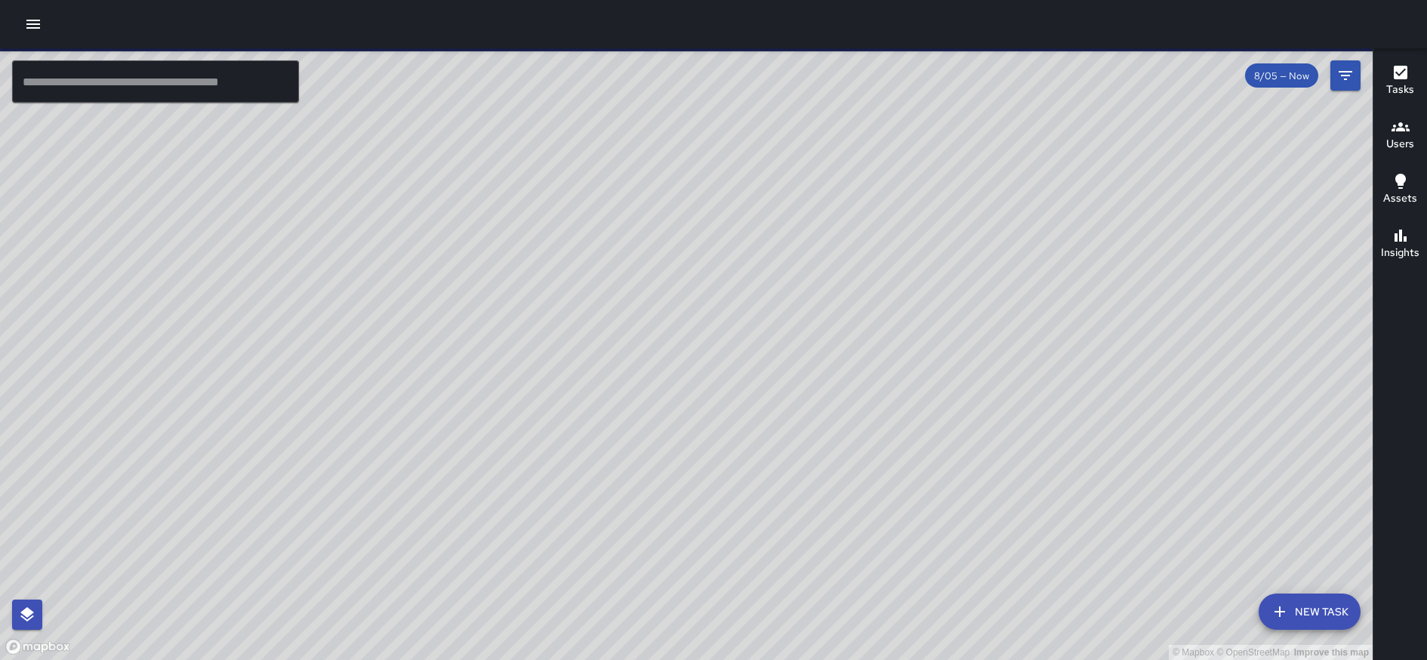
drag, startPoint x: 1048, startPoint y: 452, endPoint x: 778, endPoint y: 550, distance: 287.0
click at [778, 524] on div "© Mapbox © OpenStreetMap Improve this map" at bounding box center [686, 354] width 1373 height 612
drag, startPoint x: 847, startPoint y: 603, endPoint x: 847, endPoint y: 528, distance: 75.5
click at [847, 524] on div "© Mapbox © OpenStreetMap Improve this map" at bounding box center [686, 354] width 1373 height 612
click at [866, 524] on div "© Mapbox © OpenStreetMap Improve this map" at bounding box center [686, 354] width 1373 height 612
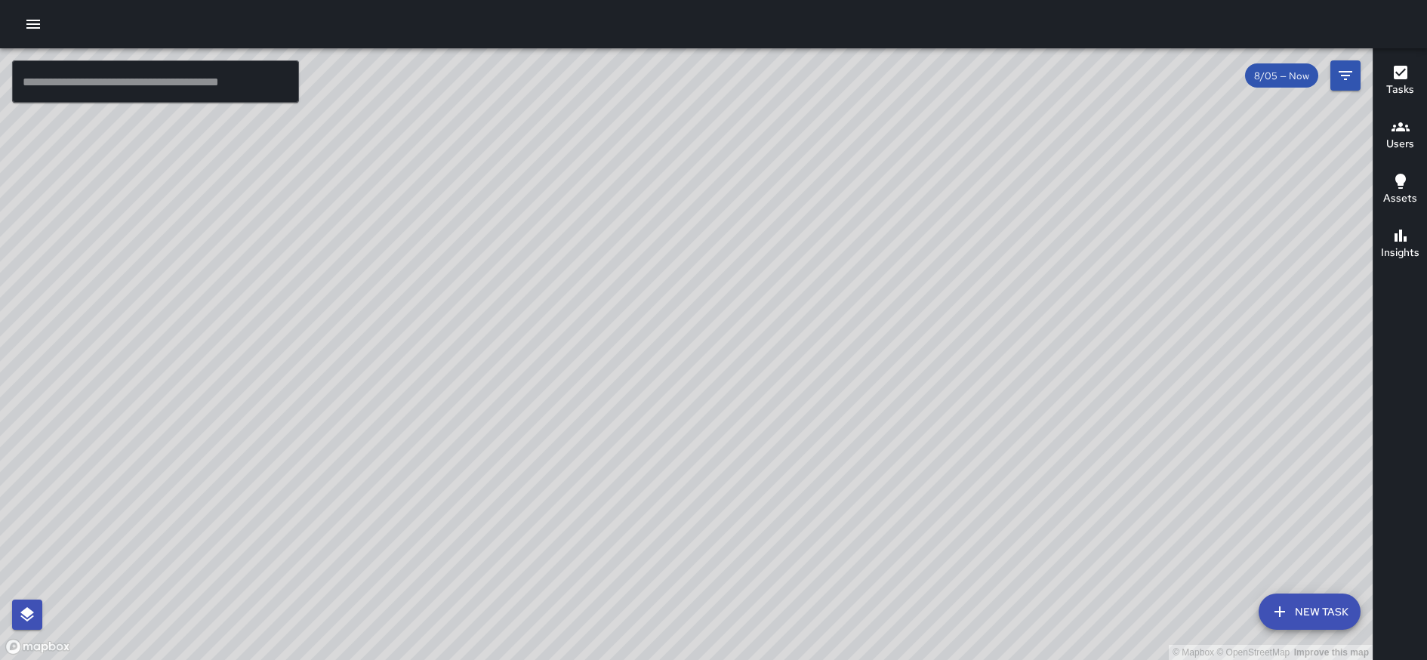
drag, startPoint x: 646, startPoint y: 295, endPoint x: 721, endPoint y: 311, distance: 77.2
click at [721, 311] on div "© Mapbox © OpenStreetMap Improve this map" at bounding box center [686, 354] width 1373 height 612
drag, startPoint x: 752, startPoint y: 360, endPoint x: 569, endPoint y: 459, distance: 208.5
click at [569, 459] on div "© Mapbox © OpenStreetMap Improve this map" at bounding box center [686, 354] width 1373 height 612
drag, startPoint x: 762, startPoint y: 307, endPoint x: 763, endPoint y: 351, distance: 44.6
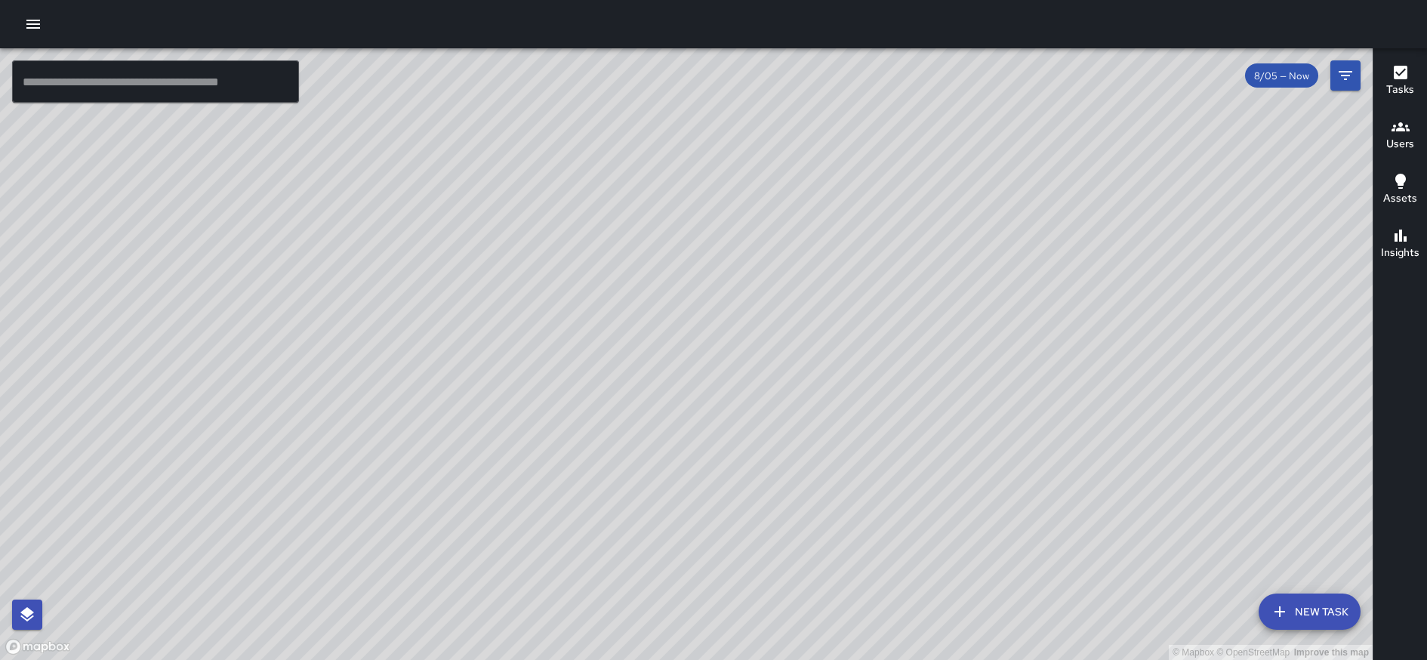
click at [763, 351] on div "© Mapbox © OpenStreetMap Improve this map" at bounding box center [686, 354] width 1373 height 612
drag, startPoint x: 655, startPoint y: 336, endPoint x: 655, endPoint y: 360, distance: 23.4
click at [655, 360] on div "© Mapbox © OpenStreetMap Improve this map" at bounding box center [686, 354] width 1373 height 612
drag, startPoint x: 736, startPoint y: 390, endPoint x: 807, endPoint y: 356, distance: 78.7
click at [807, 356] on div "© Mapbox © OpenStreetMap Improve this map" at bounding box center [686, 354] width 1373 height 612
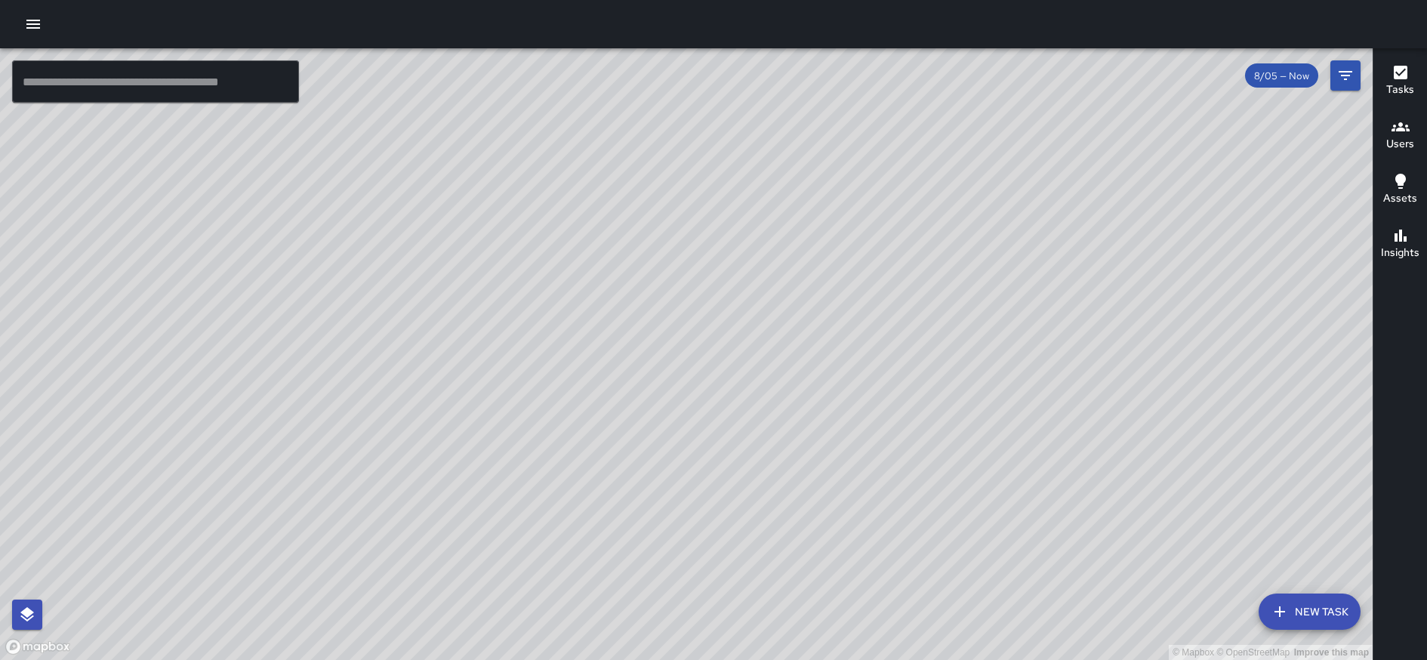
click at [807, 356] on div "© Mapbox © OpenStreetMap Improve this map" at bounding box center [686, 354] width 1373 height 612
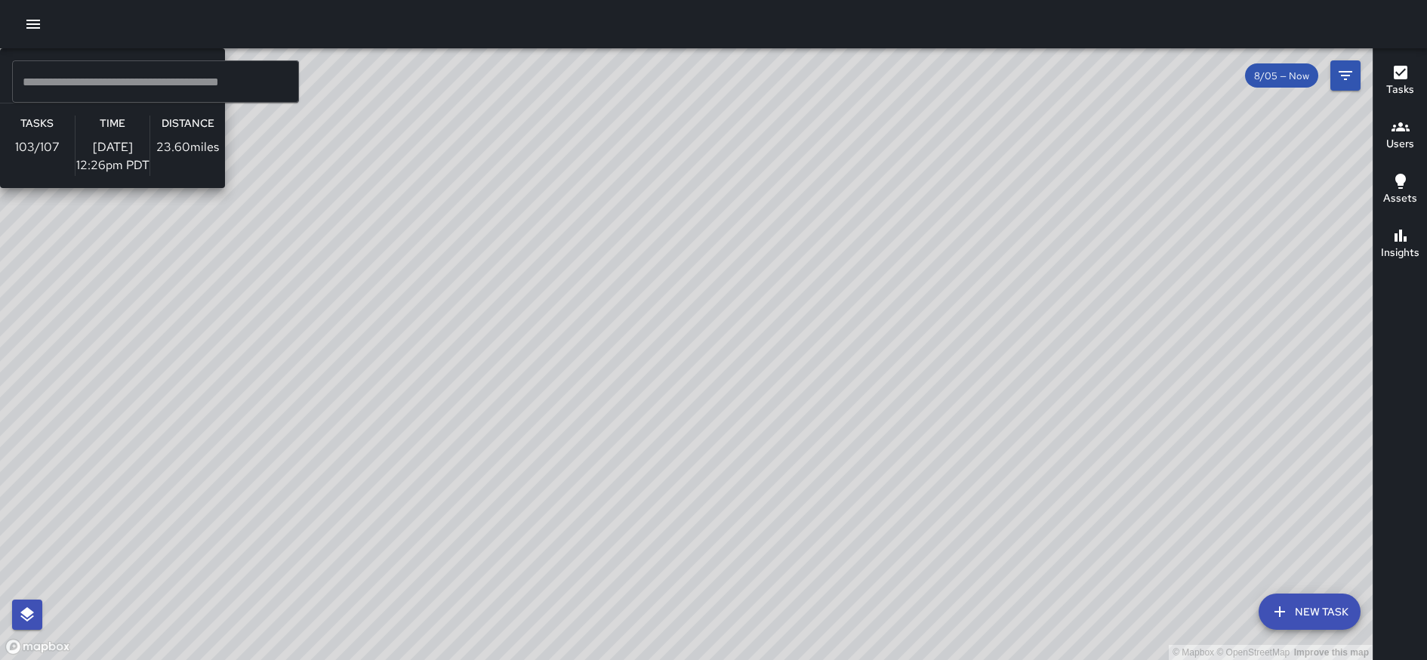
click at [452, 329] on div "© Mapbox © OpenStreetMap Improve this map E5 Echo 5 Supervisor Tasks 103 / 107 …" at bounding box center [686, 354] width 1373 height 612
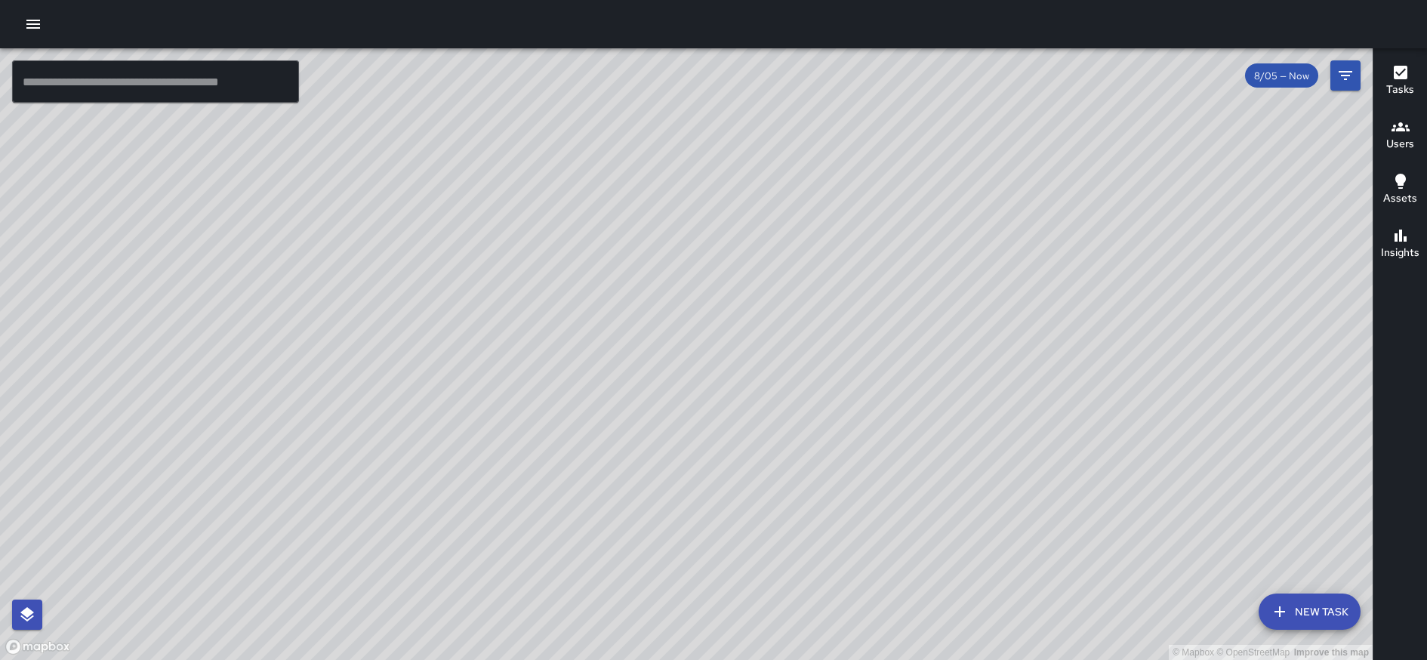
drag, startPoint x: 381, startPoint y: 335, endPoint x: 275, endPoint y: 278, distance: 120.0
click at [275, 278] on div "© Mapbox © OpenStreetMap Improve this map" at bounding box center [686, 354] width 1373 height 612
drag, startPoint x: 823, startPoint y: 534, endPoint x: 786, endPoint y: 606, distance: 81.4
click at [786, 524] on div "© Mapbox © OpenStreetMap Improve this map" at bounding box center [686, 354] width 1373 height 612
drag, startPoint x: 538, startPoint y: 486, endPoint x: 557, endPoint y: 486, distance: 18.9
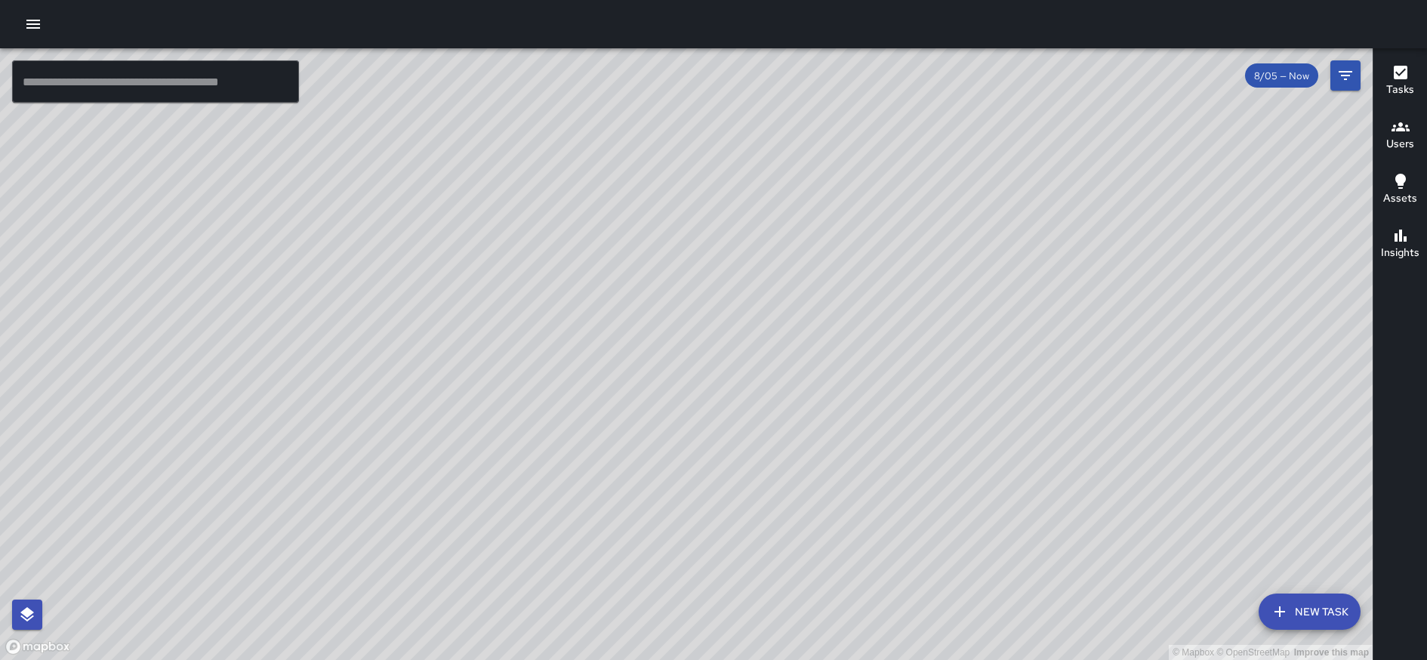
click at [557, 486] on div "© Mapbox © OpenStreetMap Improve this map" at bounding box center [686, 354] width 1373 height 612
drag, startPoint x: 472, startPoint y: 264, endPoint x: 489, endPoint y: 264, distance: 16.6
click at [489, 264] on div "© Mapbox © OpenStreetMap Improve this map" at bounding box center [686, 354] width 1373 height 612
drag, startPoint x: 1218, startPoint y: 361, endPoint x: 983, endPoint y: 372, distance: 235.9
click at [983, 372] on div "© Mapbox © OpenStreetMap Improve this map" at bounding box center [686, 354] width 1373 height 612
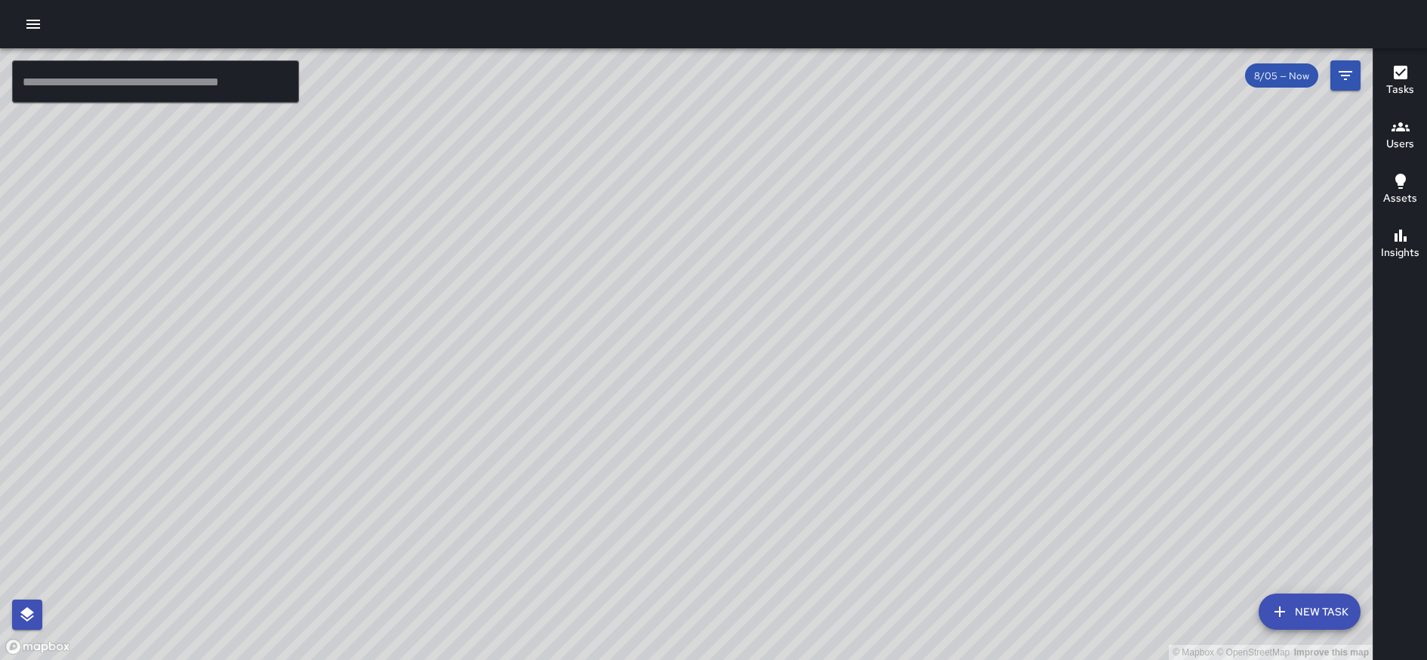
drag, startPoint x: 1198, startPoint y: 353, endPoint x: 951, endPoint y: 386, distance: 249.2
click at [951, 386] on div "© Mapbox © OpenStreetMap Improve this map" at bounding box center [686, 354] width 1373 height 612
drag, startPoint x: 1060, startPoint y: 255, endPoint x: 811, endPoint y: 395, distance: 285.1
click at [811, 395] on div "© Mapbox © OpenStreetMap Improve this map" at bounding box center [686, 354] width 1373 height 612
drag, startPoint x: 980, startPoint y: 333, endPoint x: 1048, endPoint y: 319, distance: 68.6
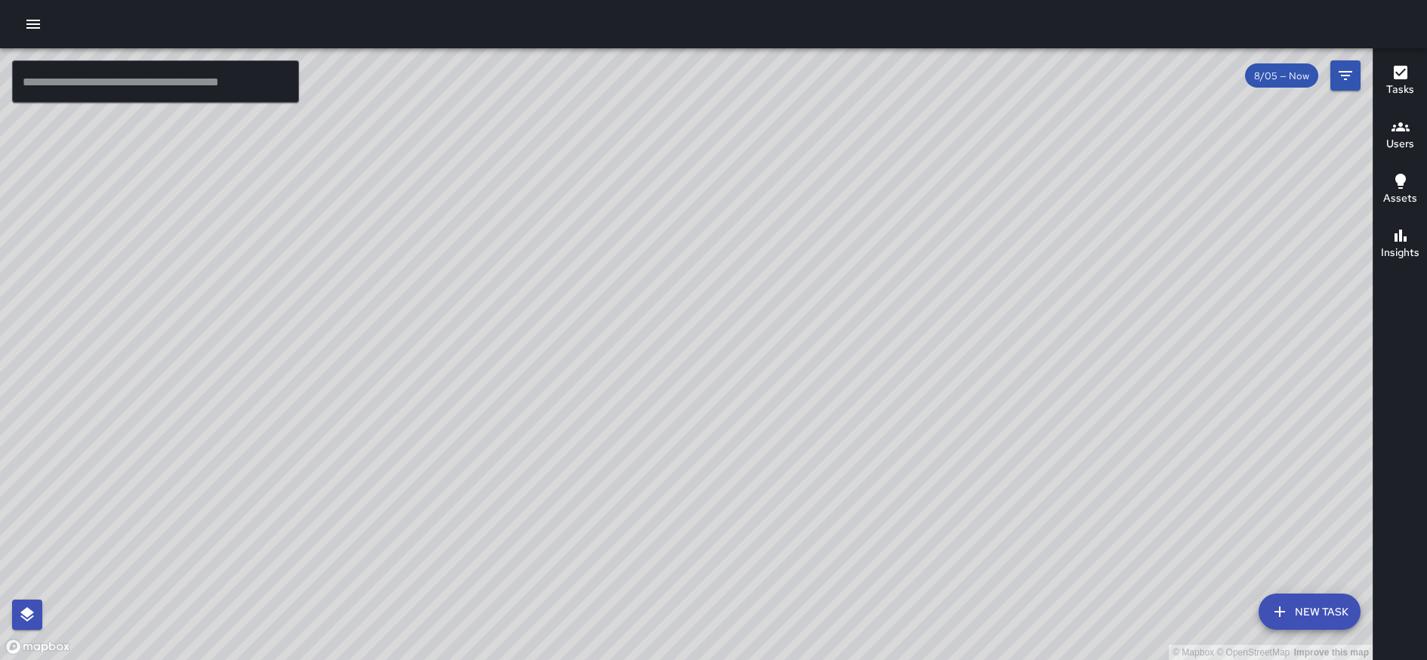
click at [1048, 319] on div "© Mapbox © OpenStreetMap Improve this map" at bounding box center [686, 354] width 1373 height 612
click at [1087, 277] on div "© Mapbox © OpenStreetMap Improve this map" at bounding box center [686, 354] width 1373 height 612
drag, startPoint x: 901, startPoint y: 503, endPoint x: 964, endPoint y: 450, distance: 82.6
click at [964, 450] on div "© Mapbox © OpenStreetMap Improve this map" at bounding box center [686, 354] width 1373 height 612
click at [877, 436] on div "© Mapbox © OpenStreetMap Improve this map" at bounding box center [686, 354] width 1373 height 612
